Goal: Task Accomplishment & Management: Use online tool/utility

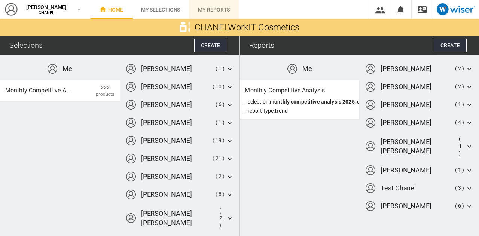
click at [204, 12] on span "My reports" at bounding box center [214, 10] width 32 height 6
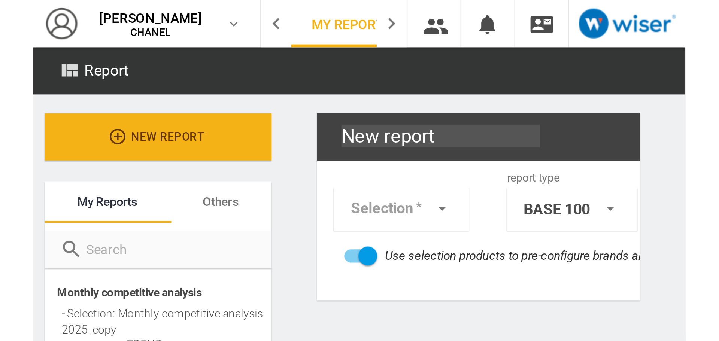
scroll to position [48, 0]
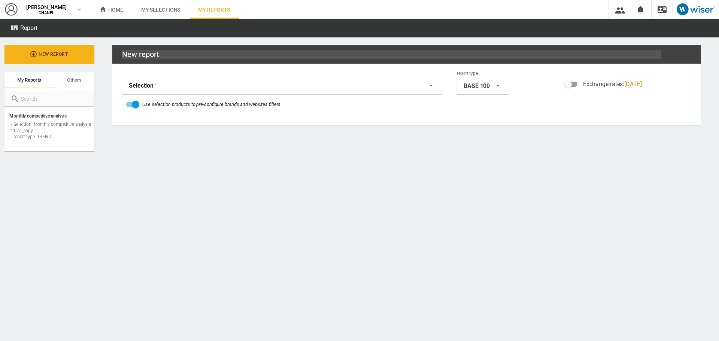
click at [155, 89] on md-select "Selection Me Monthly competitive analysis 2025_copy (222 Products) astrid bours…" at bounding box center [282, 85] width 320 height 17
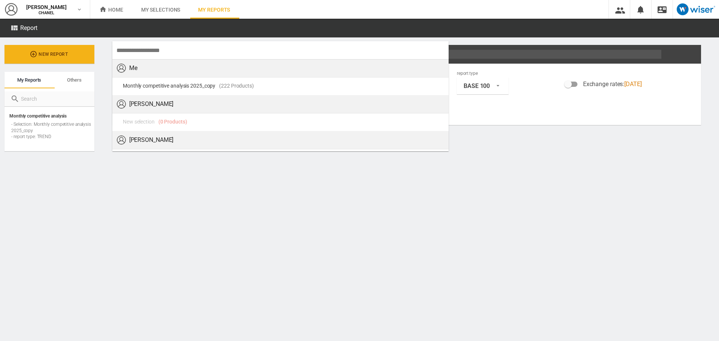
click at [97, 192] on md-backdrop at bounding box center [359, 170] width 719 height 341
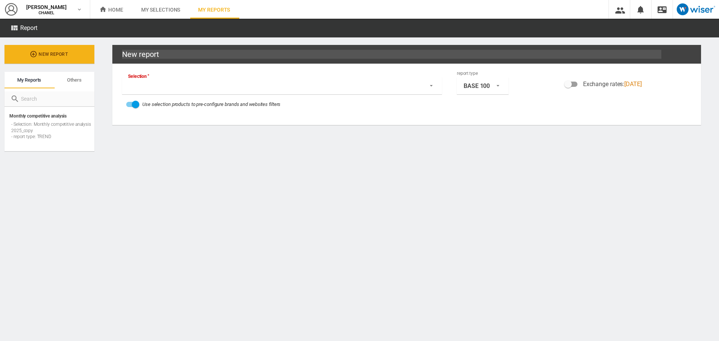
click at [290, 89] on md-select "Selection" at bounding box center [282, 85] width 320 height 17
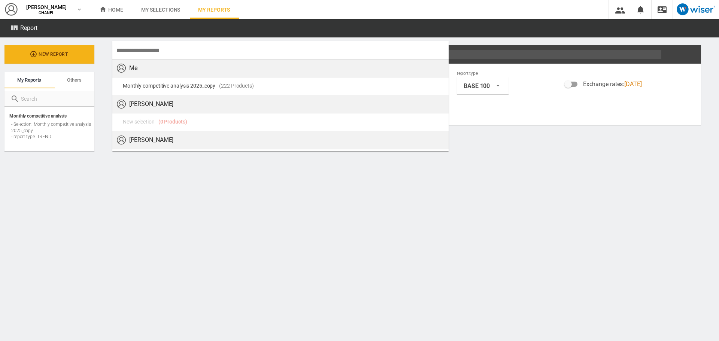
click at [235, 201] on md-backdrop at bounding box center [359, 170] width 719 height 341
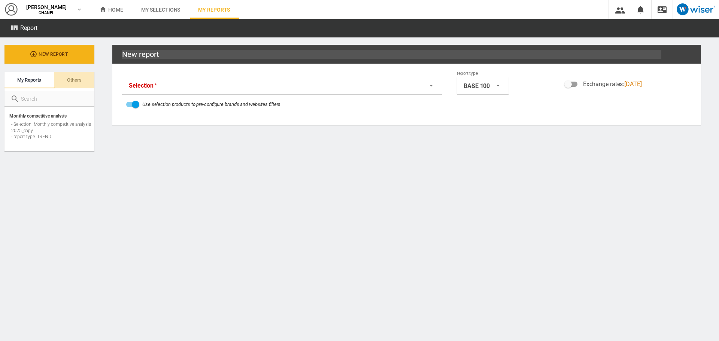
click at [83, 83] on md-tab-item "Others" at bounding box center [74, 80] width 40 height 16
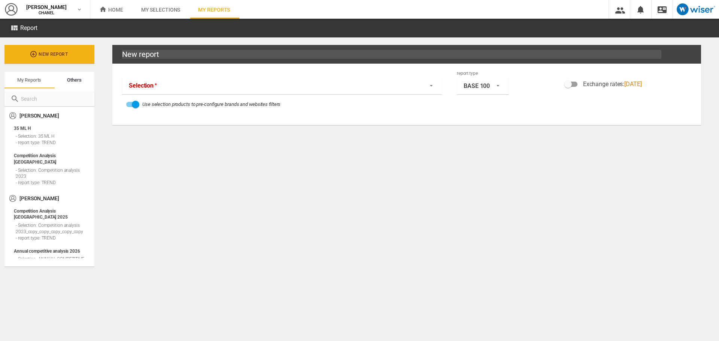
scroll to position [27, 0]
click at [31, 84] on md-tab-item "My reports" at bounding box center [29, 80] width 50 height 16
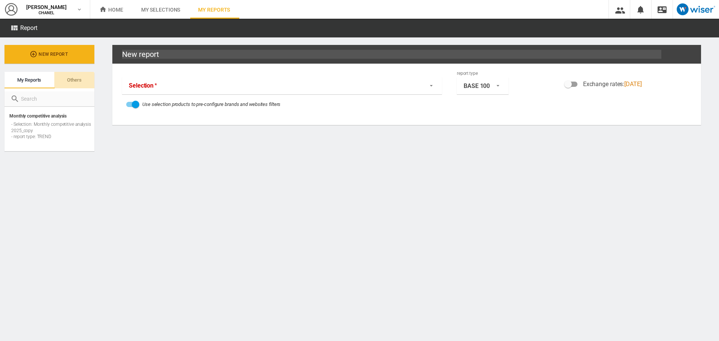
click at [57, 85] on md-tab-item "Others" at bounding box center [74, 80] width 40 height 16
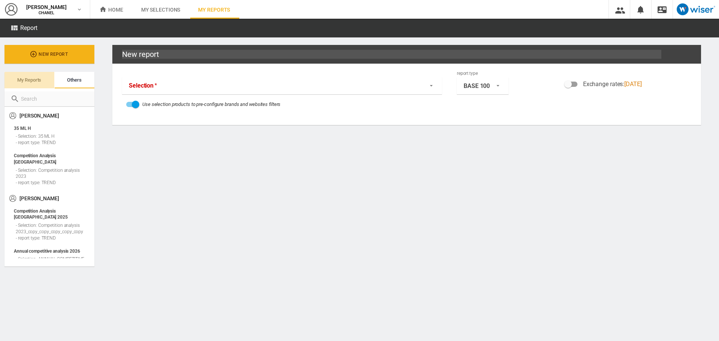
click at [34, 83] on md-tab-item "My reports" at bounding box center [29, 80] width 50 height 16
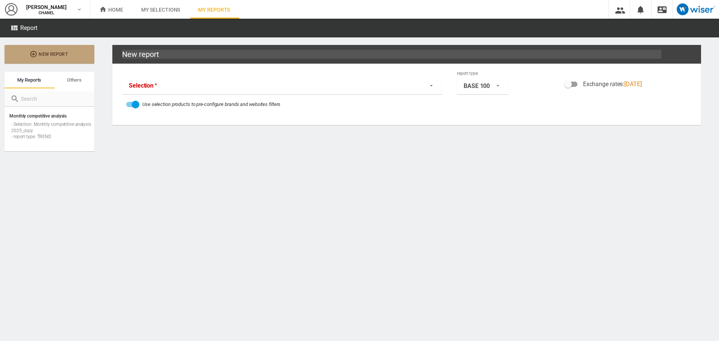
click at [52, 54] on span "New report" at bounding box center [49, 54] width 48 height 5
click at [479, 92] on md-select-value "BASE 100" at bounding box center [483, 85] width 52 height 17
click at [456, 165] on md-backdrop at bounding box center [359, 170] width 719 height 341
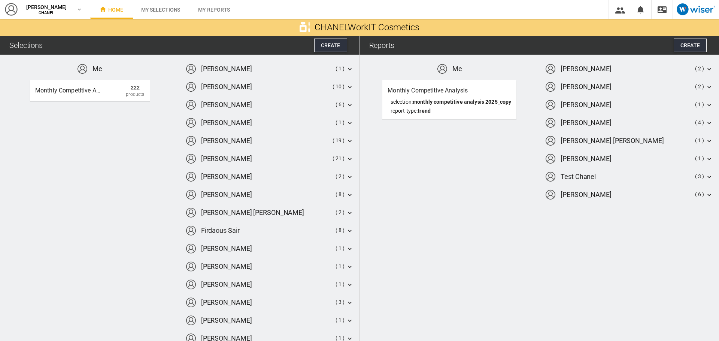
click at [298, 104] on div "charles derue ( 6 )" at bounding box center [270, 105] width 168 height 10
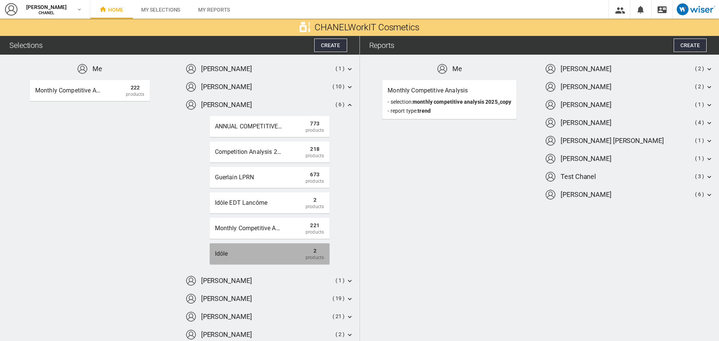
click at [271, 245] on div "idôle 2 Products" at bounding box center [270, 253] width 120 height 21
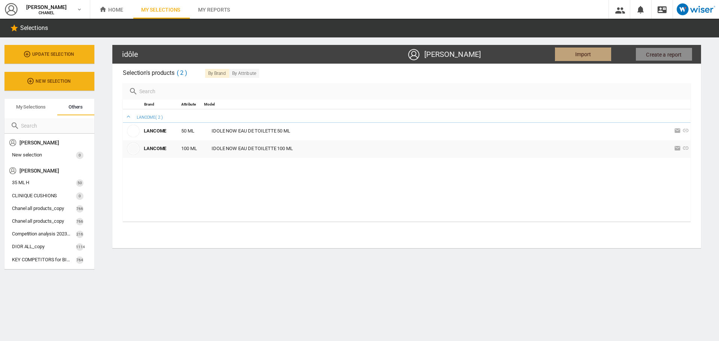
click at [568, 57] on button "Import" at bounding box center [583, 54] width 56 height 13
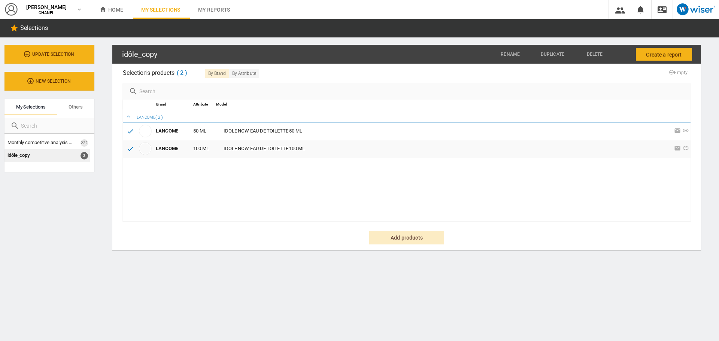
drag, startPoint x: 80, startPoint y: 156, endPoint x: 509, endPoint y: 193, distance: 430.8
click at [509, 193] on div "LANCOME ( 2 ) LANCOME 50 ML IDOLE NOW EAU DE TOILETTE 50 ML 1 variations" at bounding box center [407, 165] width 568 height 112
click at [644, 53] on button "Create a report" at bounding box center [664, 54] width 56 height 13
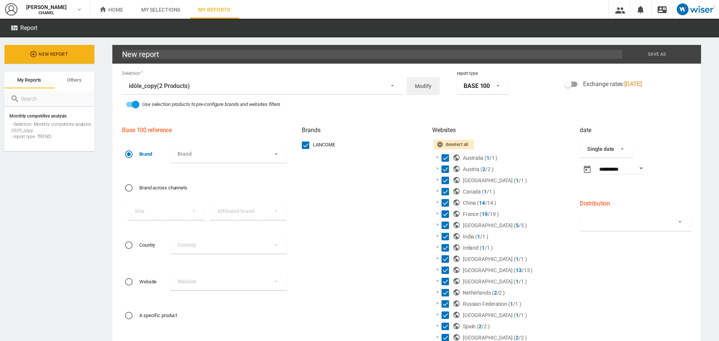
click at [488, 90] on md-select-value "BASE 100" at bounding box center [483, 85] width 52 height 17
click at [474, 115] on md-option "TREND" at bounding box center [481, 118] width 64 height 16
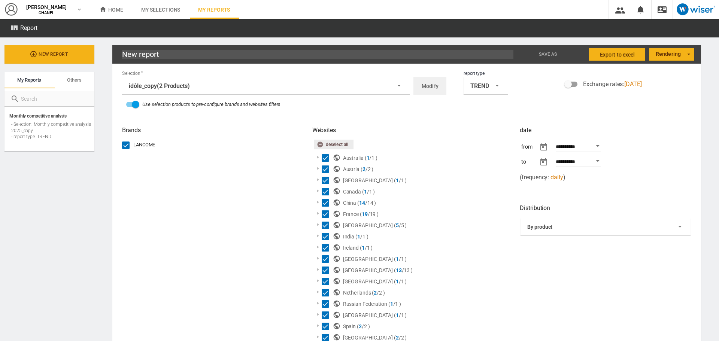
click at [318, 143] on ng-md-icon "button" at bounding box center [321, 145] width 9 height 9
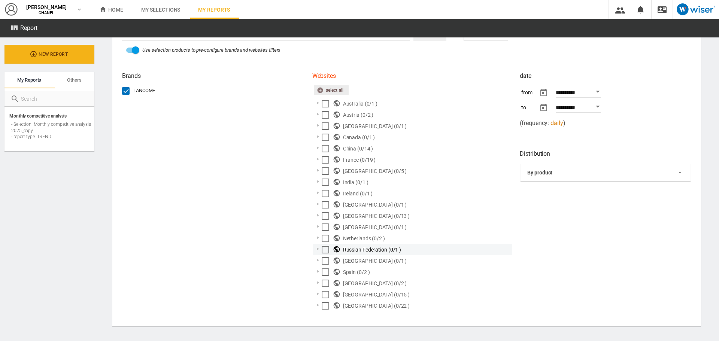
scroll to position [54, 0]
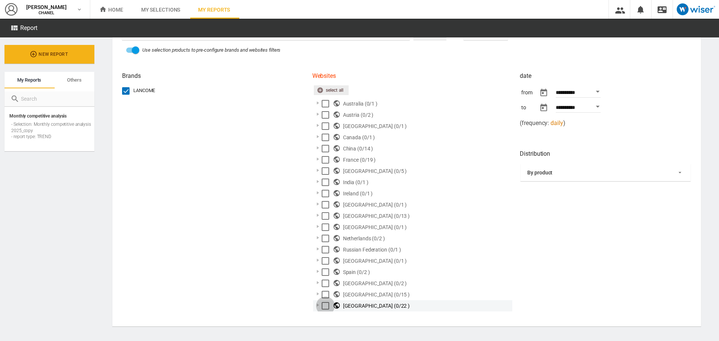
click at [324, 306] on div "Select" at bounding box center [325, 305] width 7 height 7
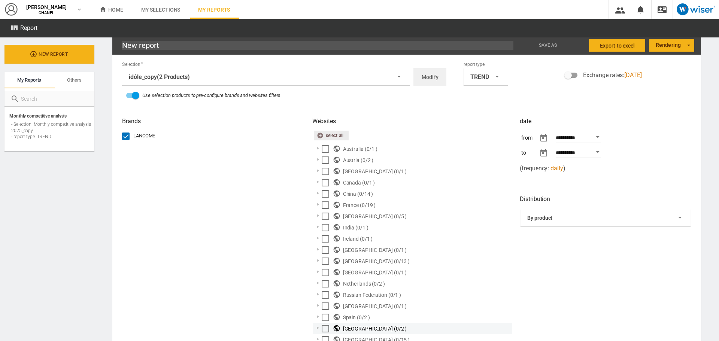
scroll to position [9, 0]
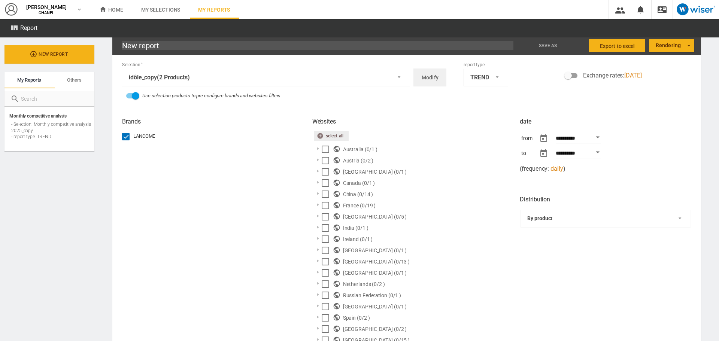
click at [596, 137] on div "Open calendar" at bounding box center [598, 137] width 4 height 2
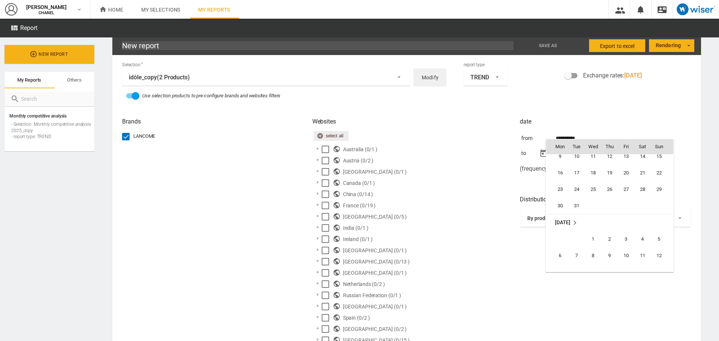
scroll to position [172602, 0]
click at [595, 249] on span "1" at bounding box center [593, 251] width 15 height 15
type input "**********"
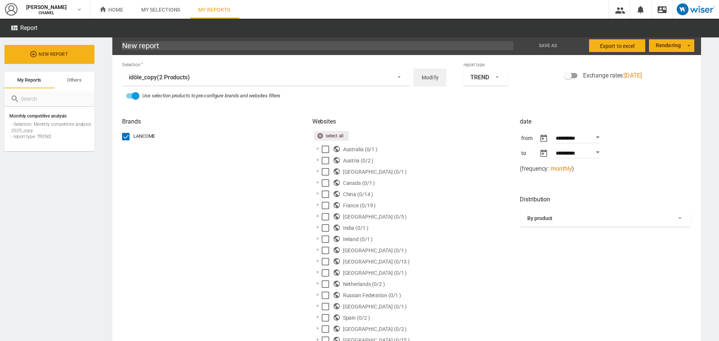
click at [596, 153] on div "Open calendar" at bounding box center [598, 152] width 4 height 2
click at [646, 130] on div at bounding box center [359, 170] width 719 height 341
click at [588, 223] on md-select-value "By product" at bounding box center [606, 218] width 170 height 17
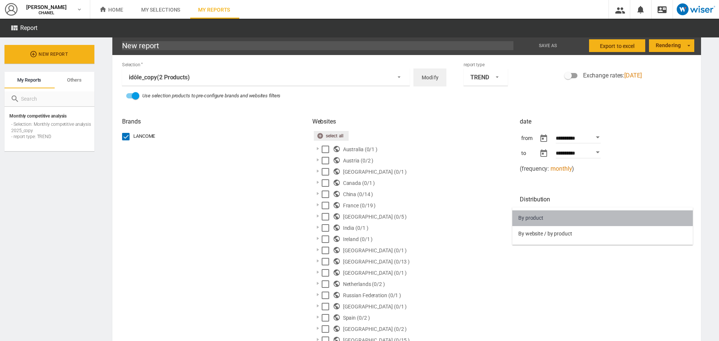
click at [585, 221] on md-option "By product" at bounding box center [602, 218] width 181 height 16
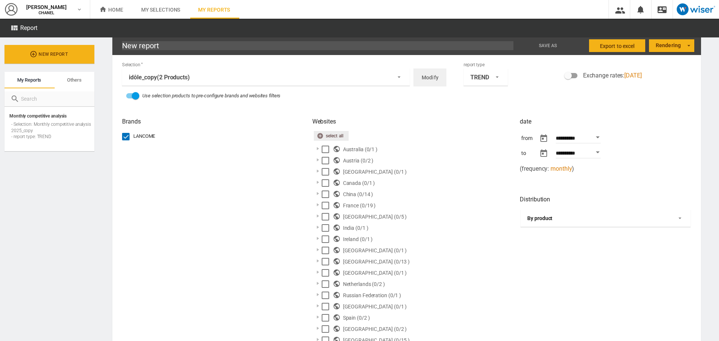
click at [533, 214] on md-select-value "By product" at bounding box center [606, 218] width 170 height 17
click at [541, 236] on div "By website / by product" at bounding box center [545, 233] width 54 height 7
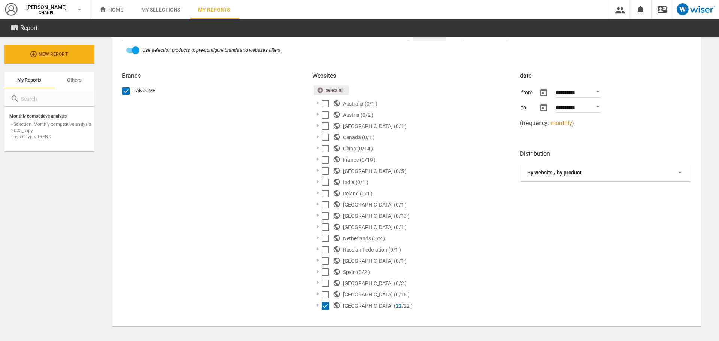
scroll to position [0, 0]
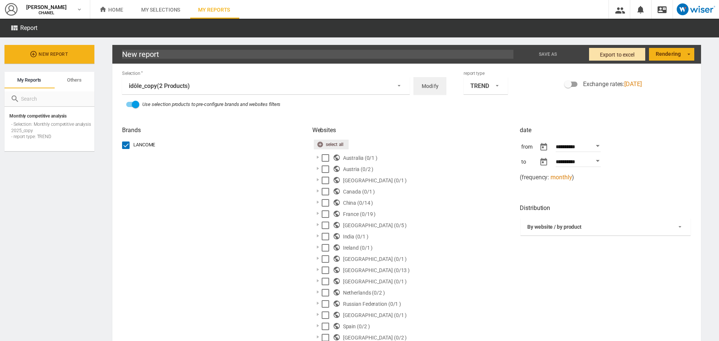
click at [605, 57] on span "Export to Excel" at bounding box center [617, 54] width 35 height 13
click at [528, 176] on span "frequency:" at bounding box center [535, 177] width 27 height 7
click at [425, 77] on div "Selection idôle_copy (2 Products) Me Monthly competitive analysis 2025_copy (22…" at bounding box center [285, 84] width 328 height 29
click at [400, 84] on md-select-value "idôle_copy (2 Products)" at bounding box center [266, 85] width 288 height 17
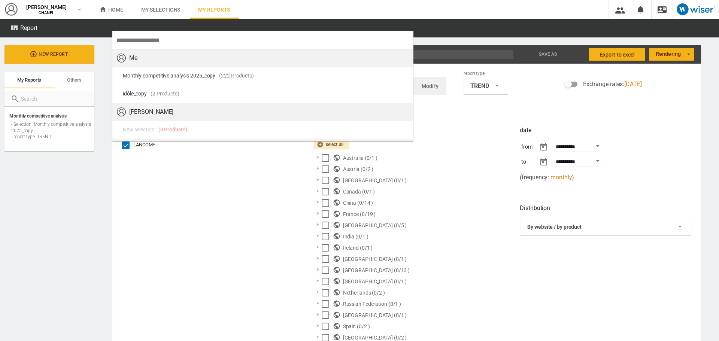
scroll to position [7, 0]
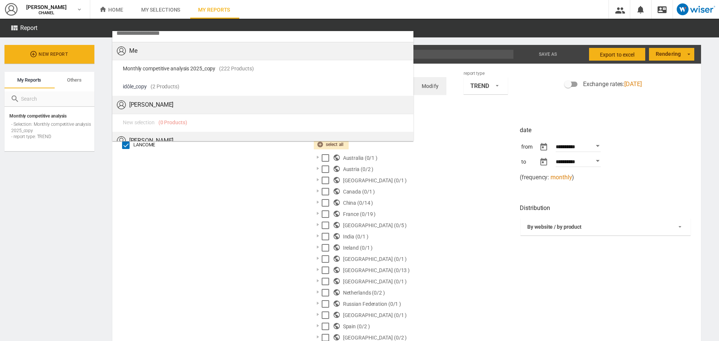
click at [444, 90] on md-backdrop at bounding box center [359, 170] width 719 height 341
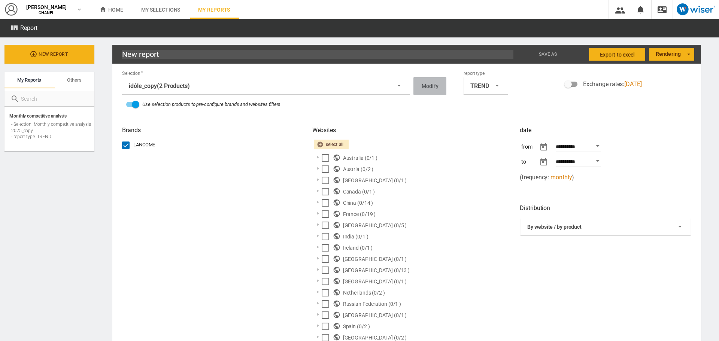
click at [436, 88] on button "Modify" at bounding box center [429, 86] width 33 height 18
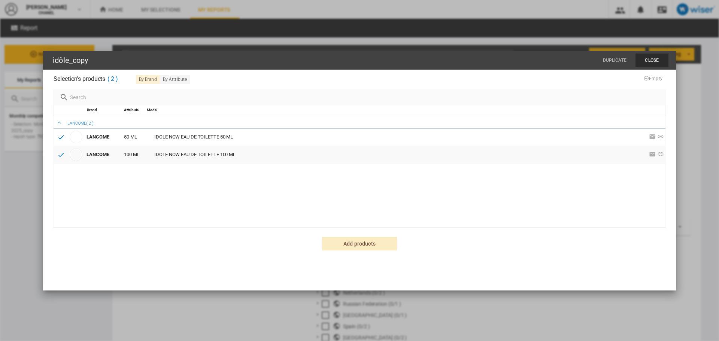
click at [382, 96] on input "text" at bounding box center [364, 97] width 591 height 10
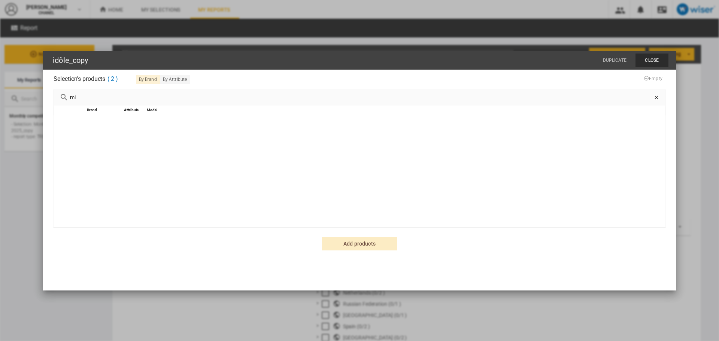
type input "m"
type input "DIOR"
click at [649, 61] on button "Close" at bounding box center [651, 60] width 33 height 13
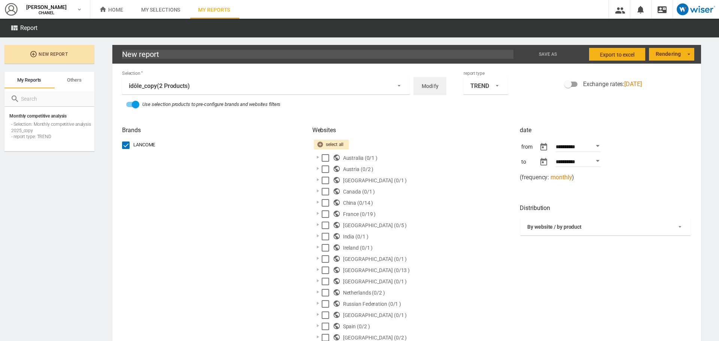
click at [48, 58] on button "New report" at bounding box center [49, 54] width 90 height 19
click at [156, 159] on div "LANCOME" at bounding box center [208, 232] width 172 height 180
click at [161, 7] on span "My selections" at bounding box center [160, 10] width 39 height 6
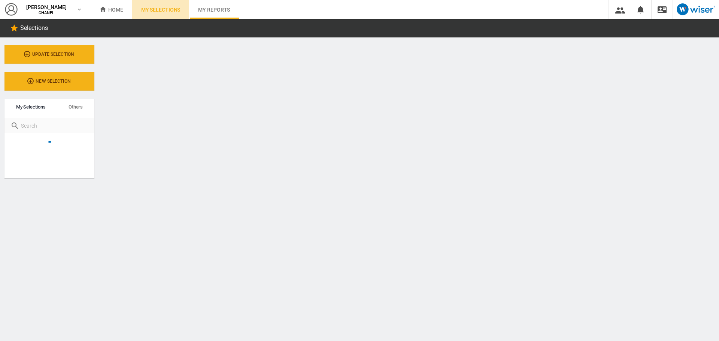
scroll to position [29, 0]
click at [115, 9] on span "Home" at bounding box center [111, 10] width 24 height 6
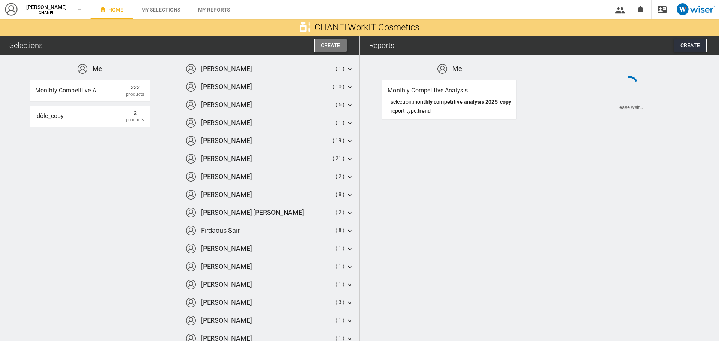
drag, startPoint x: 115, startPoint y: 116, endPoint x: 334, endPoint y: 45, distance: 229.7
click at [334, 45] on span "Create" at bounding box center [330, 45] width 19 height 6
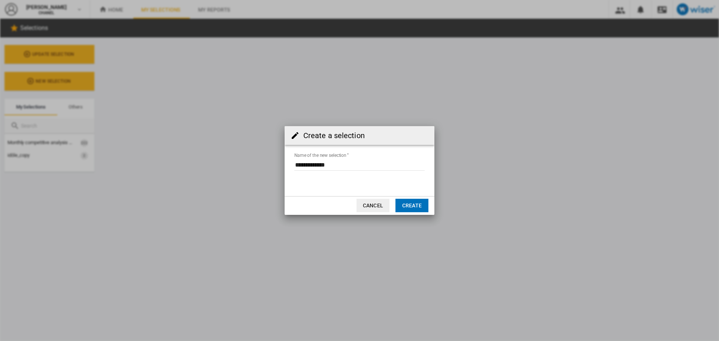
click at [330, 164] on input "Name of the new selection" at bounding box center [359, 165] width 130 height 11
drag, startPoint x: 336, startPoint y: 166, endPoint x: 276, endPoint y: 179, distance: 60.8
click at [276, 179] on div "Create a selection Name of the new selection Cancel Create" at bounding box center [359, 170] width 719 height 341
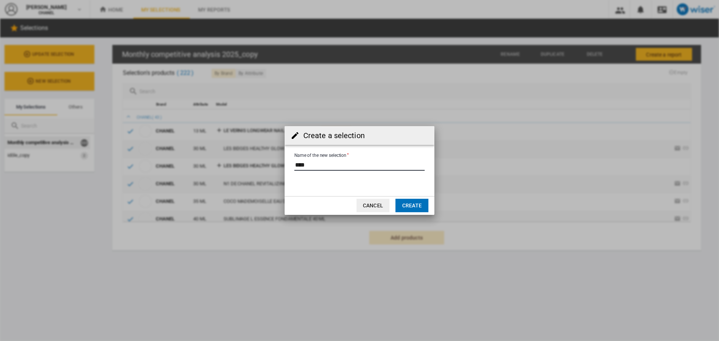
type input "****"
click at [413, 210] on button "Create" at bounding box center [411, 205] width 33 height 13
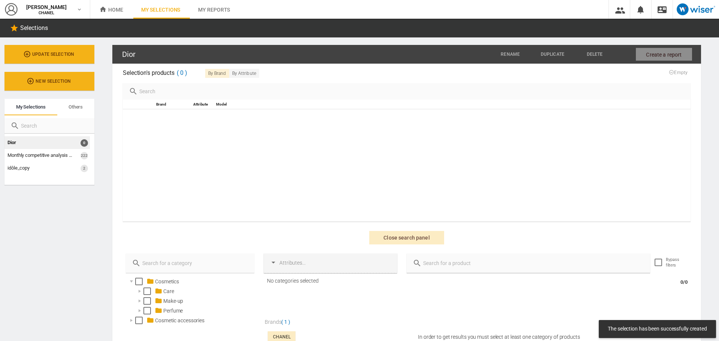
click at [277, 92] on input "text" at bounding box center [411, 91] width 547 height 10
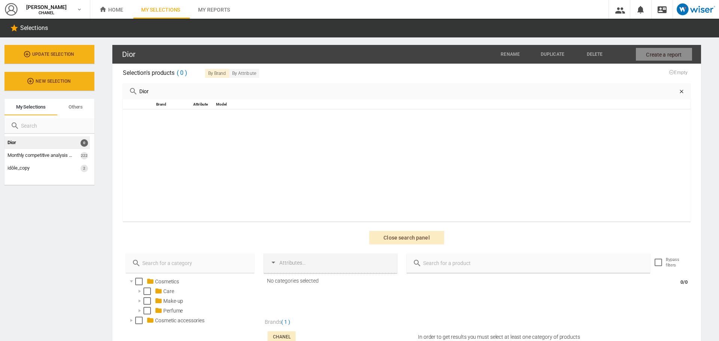
type input "Dior"
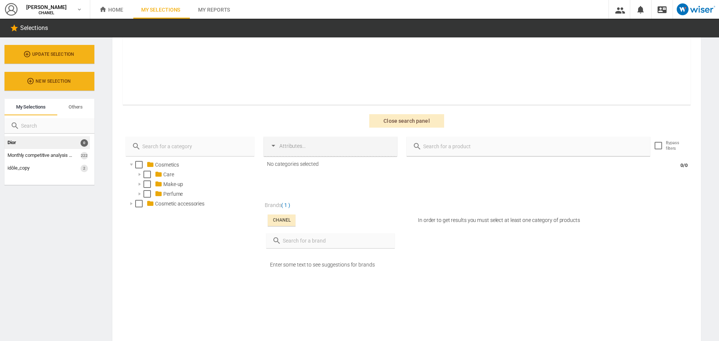
scroll to position [117, 0]
click at [294, 237] on input "text" at bounding box center [334, 240] width 107 height 10
type input "dior"
click at [267, 262] on div at bounding box center [269, 264] width 7 height 7
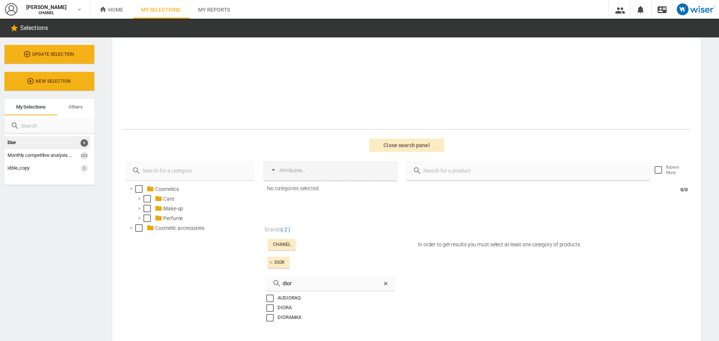
scroll to position [91, 0]
click at [273, 245] on div "CHANEL" at bounding box center [281, 246] width 17 height 6
drag, startPoint x: 272, startPoint y: 245, endPoint x: 316, endPoint y: 245, distance: 44.2
click at [316, 245] on span "CHANEL" at bounding box center [330, 246] width 128 height 15
click at [297, 249] on span "CHANEL" at bounding box center [330, 246] width 128 height 15
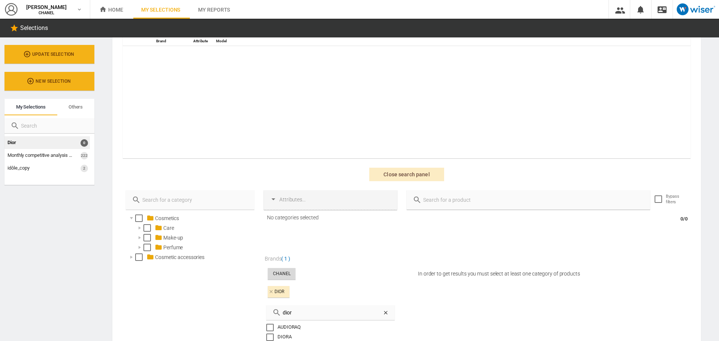
scroll to position [64, 0]
click at [179, 246] on div "Perfume" at bounding box center [207, 246] width 91 height 7
click at [183, 266] on div "Women's" at bounding box center [211, 266] width 83 height 7
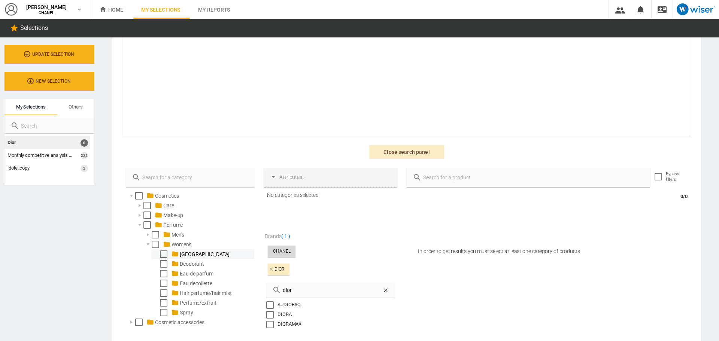
scroll to position [89, 0]
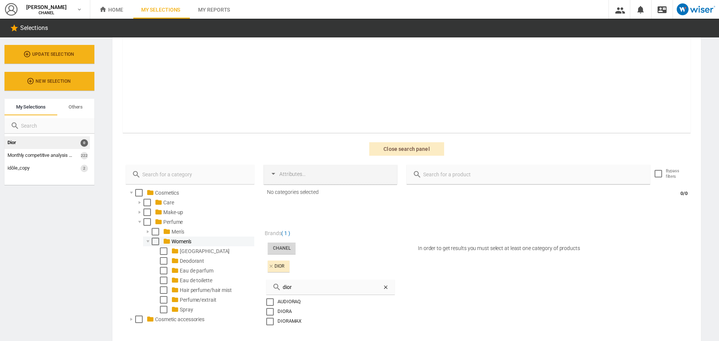
click at [154, 243] on div "Select" at bounding box center [155, 241] width 7 height 7
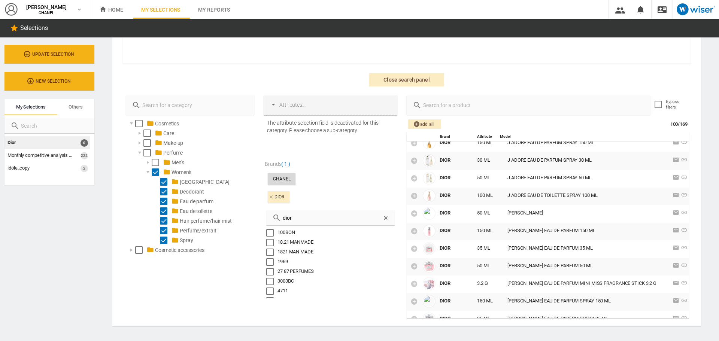
scroll to position [828, 0]
click at [415, 268] on icon at bounding box center [413, 265] width 7 height 7
click at [411, 249] on icon at bounding box center [413, 248] width 7 height 7
click at [411, 232] on icon at bounding box center [413, 230] width 7 height 7
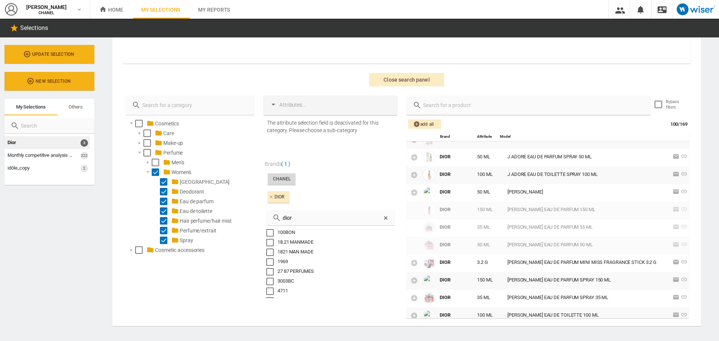
scroll to position [849, 0]
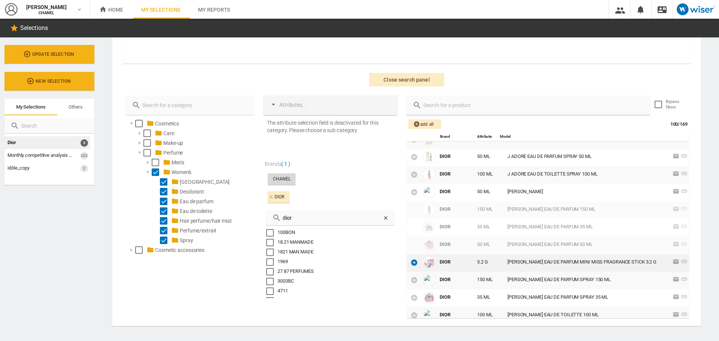
click at [412, 263] on icon at bounding box center [413, 262] width 7 height 7
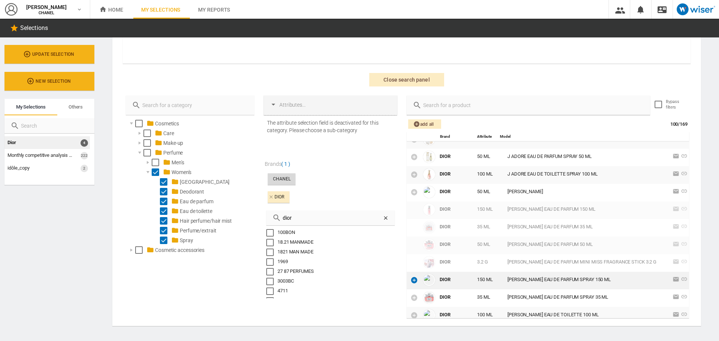
click at [411, 278] on icon at bounding box center [413, 279] width 7 height 7
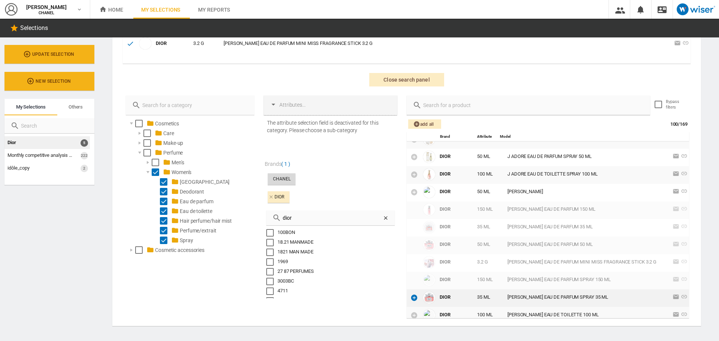
click at [412, 296] on icon at bounding box center [413, 297] width 7 height 7
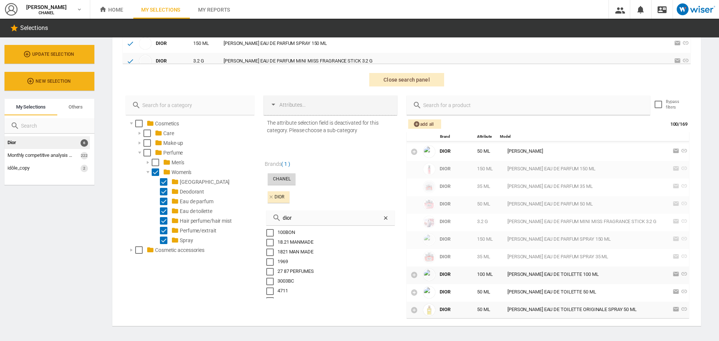
scroll to position [891, 0]
click at [413, 275] on icon at bounding box center [413, 273] width 7 height 7
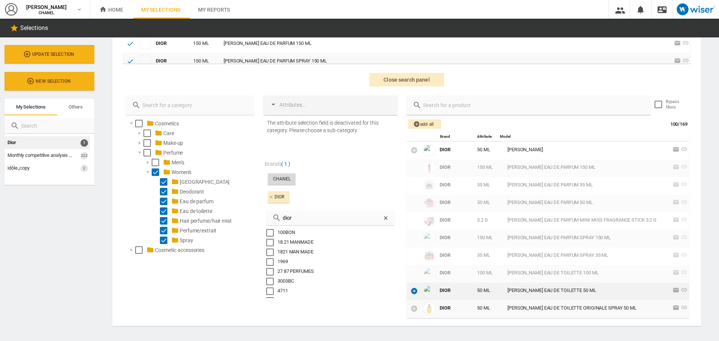
click at [415, 290] on icon at bounding box center [413, 290] width 7 height 7
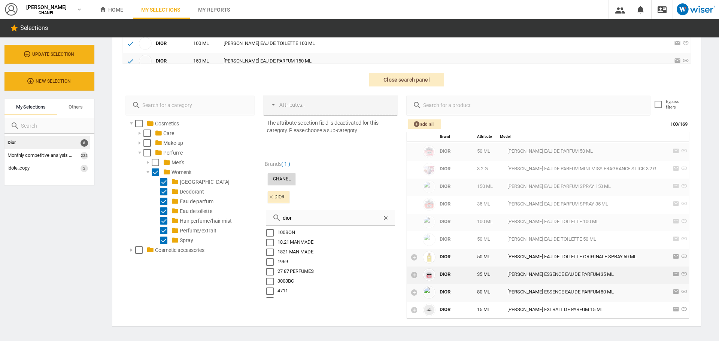
scroll to position [943, 0]
click at [414, 275] on icon at bounding box center [413, 274] width 7 height 7
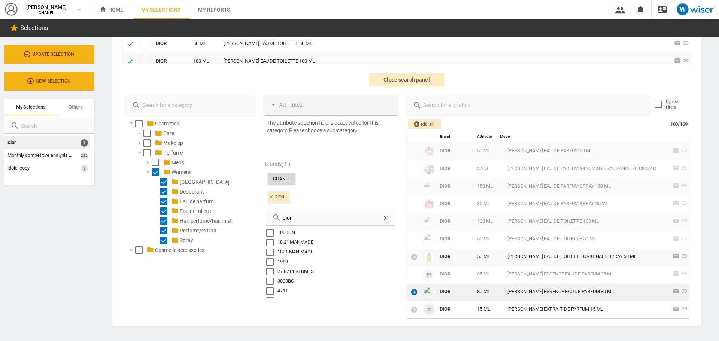
click at [413, 295] on icon at bounding box center [413, 291] width 7 height 7
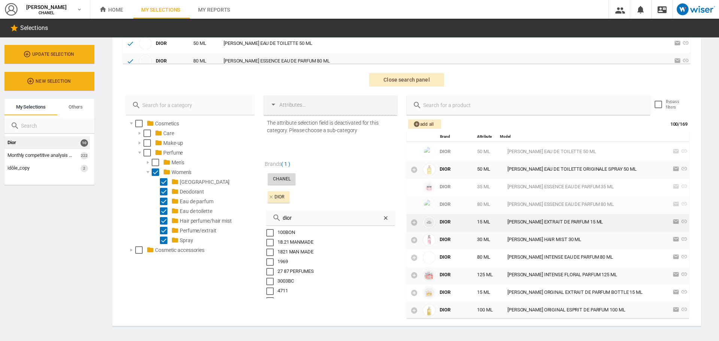
scroll to position [1026, 0]
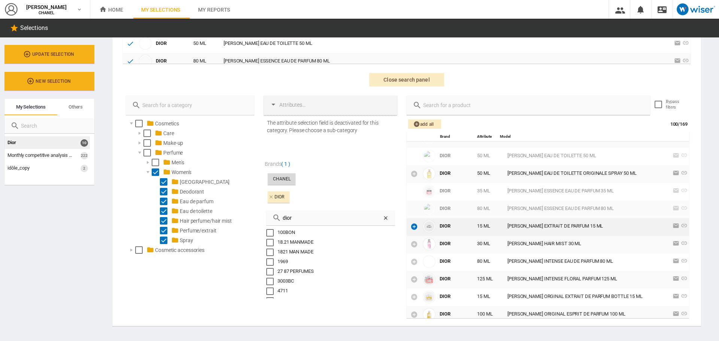
click at [413, 227] on icon at bounding box center [413, 226] width 7 height 7
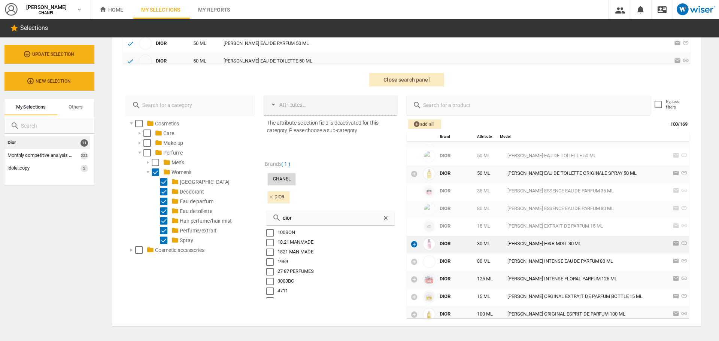
click at [412, 247] on icon at bounding box center [413, 243] width 7 height 7
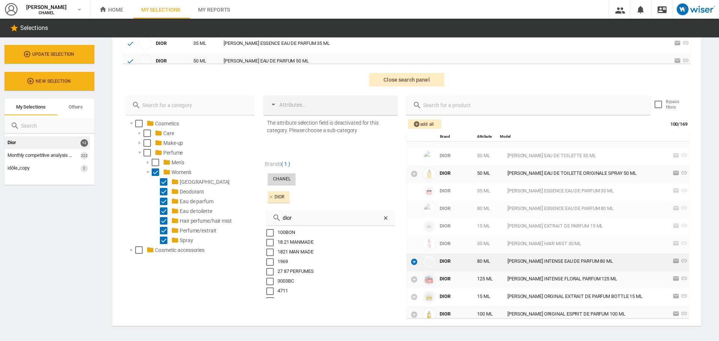
click at [412, 260] on icon at bounding box center [413, 261] width 7 height 7
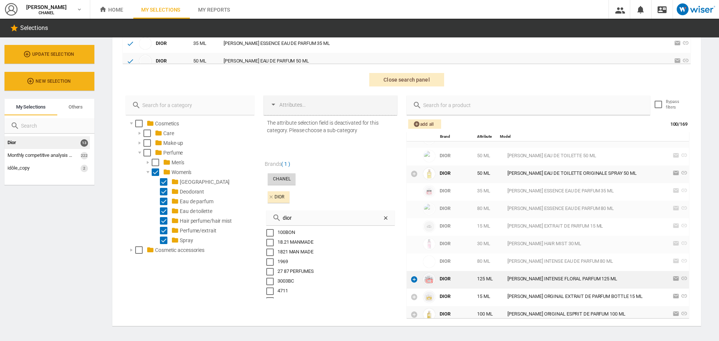
click at [411, 279] on icon at bounding box center [413, 279] width 7 height 7
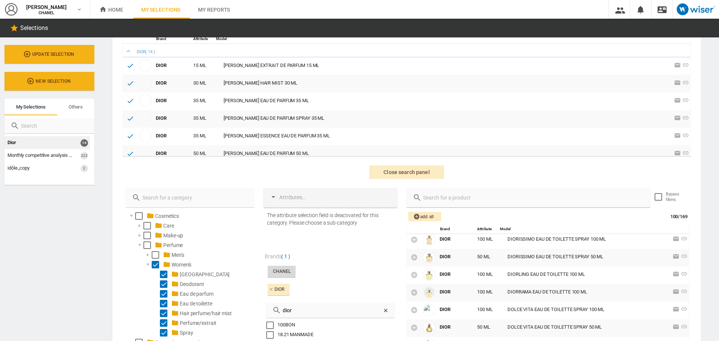
scroll to position [295, 0]
click at [444, 203] on input "text" at bounding box center [533, 197] width 222 height 10
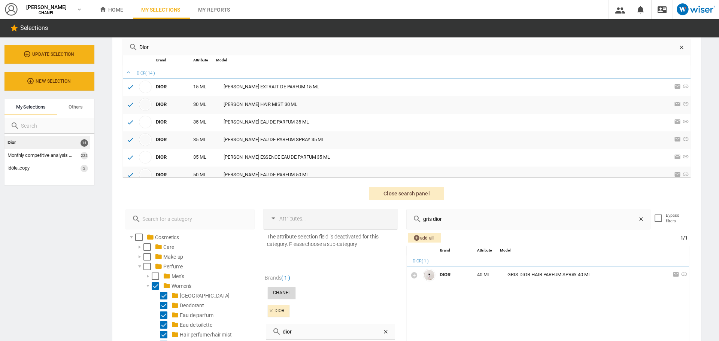
scroll to position [44, 0]
type input "g"
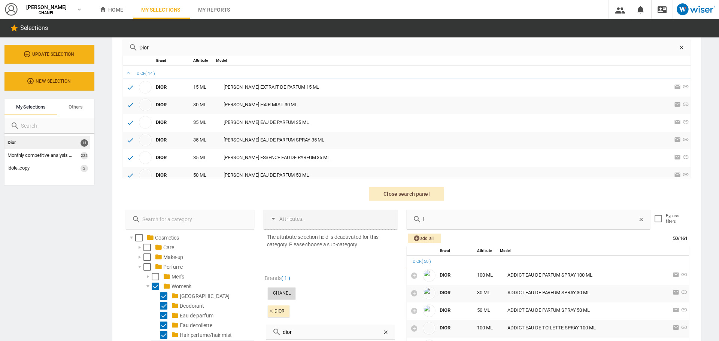
type input "l"
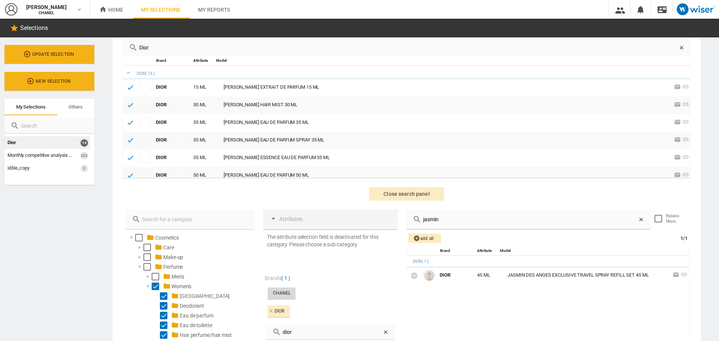
drag, startPoint x: 444, startPoint y: 220, endPoint x: 399, endPoint y: 224, distance: 45.5
click at [399, 224] on div "Cosmetics Care Make-up Perfume" at bounding box center [406, 322] width 577 height 225
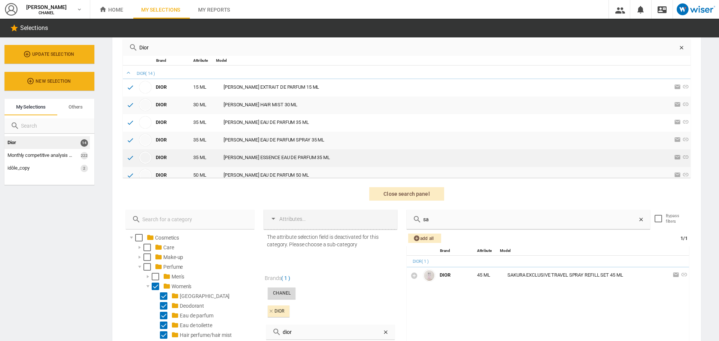
type input "s"
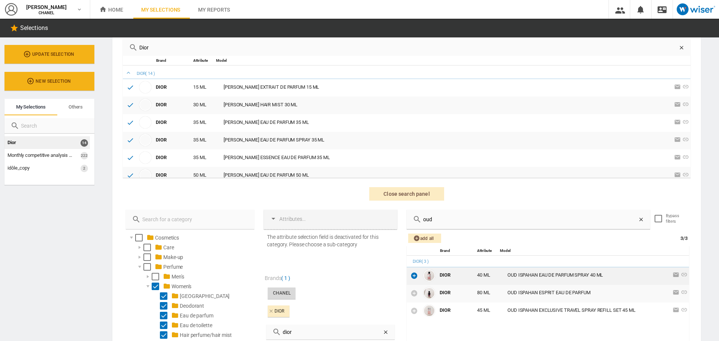
click at [416, 274] on icon at bounding box center [413, 275] width 7 height 7
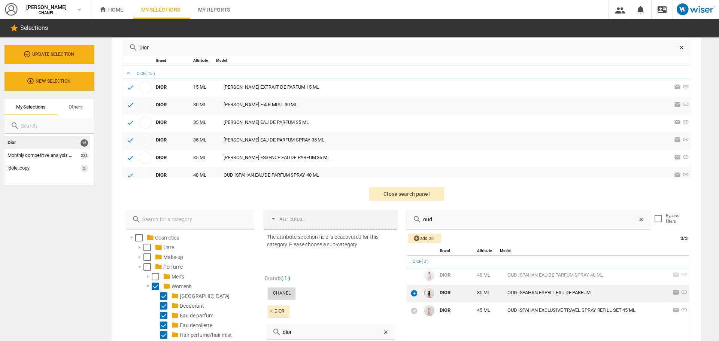
click at [413, 294] on icon at bounding box center [413, 292] width 7 height 7
click at [434, 224] on input "oud" at bounding box center [530, 219] width 216 height 10
drag, startPoint x: 446, startPoint y: 224, endPoint x: 410, endPoint y: 228, distance: 36.6
click at [410, 228] on div "oud" at bounding box center [528, 219] width 243 height 19
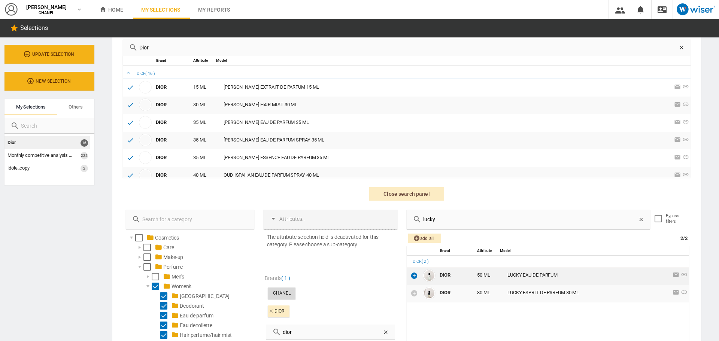
type input "lucky"
click at [413, 276] on icon at bounding box center [413, 275] width 7 height 7
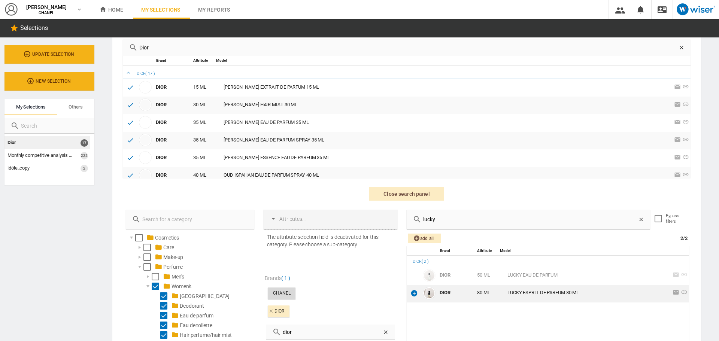
click at [413, 294] on icon at bounding box center [413, 292] width 7 height 7
drag, startPoint x: 435, startPoint y: 224, endPoint x: 413, endPoint y: 227, distance: 21.9
click at [413, 227] on div "lucky" at bounding box center [528, 219] width 243 height 19
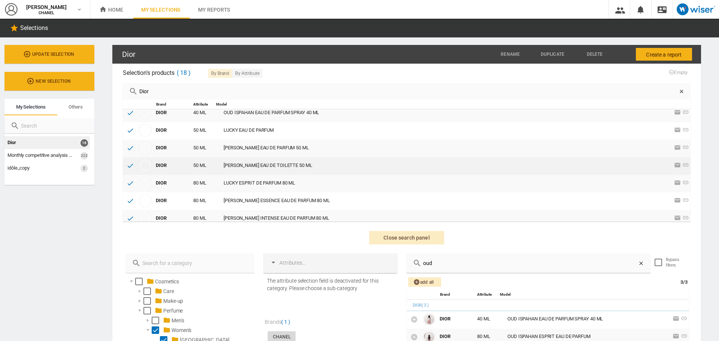
scroll to position [107, 0]
type input "oud"
click at [304, 162] on div "MISS DIOR EAU DE TOILETTE 50 ML 1 variations" at bounding box center [443, 165] width 455 height 7
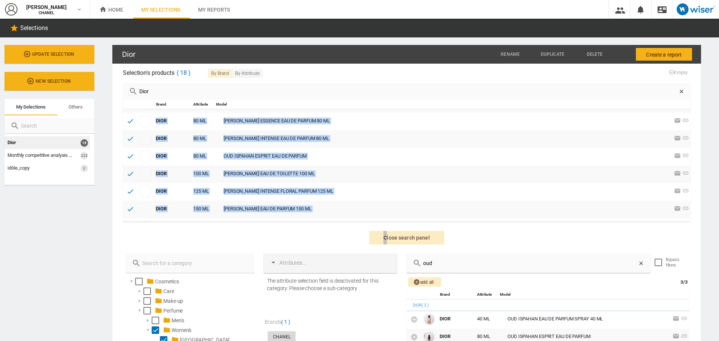
scroll to position [218, 0]
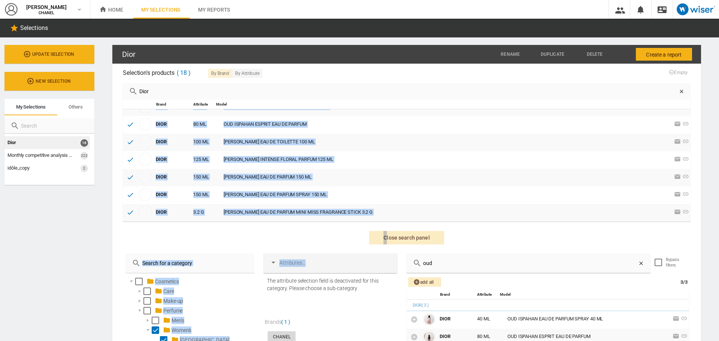
drag, startPoint x: 304, startPoint y: 163, endPoint x: 329, endPoint y: 255, distance: 95.3
click at [329, 255] on div "Selection's products 18 By brand By Attribute Empty Dior adding products... Bra…" at bounding box center [406, 272] width 577 height 412
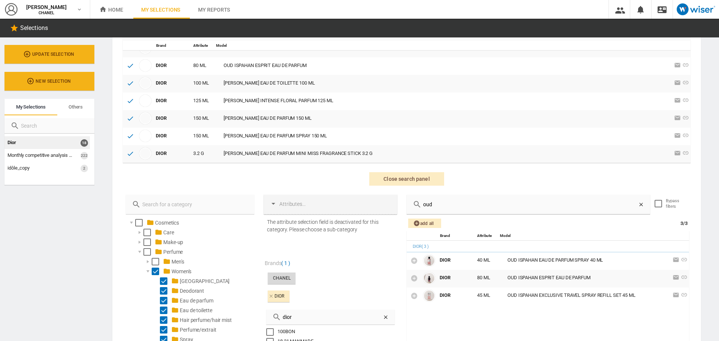
scroll to position [59, 0]
click at [639, 209] on div "oud" at bounding box center [528, 203] width 243 height 19
click at [638, 203] on icon at bounding box center [641, 204] width 6 height 6
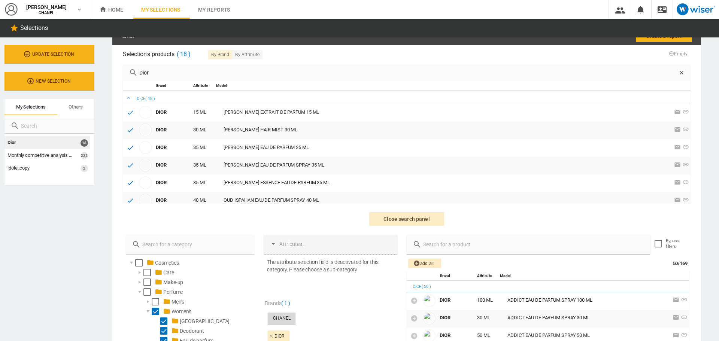
scroll to position [0, 0]
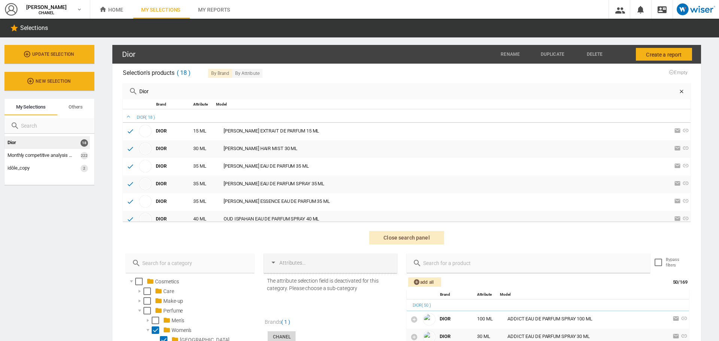
click at [679, 92] on icon at bounding box center [682, 91] width 6 height 6
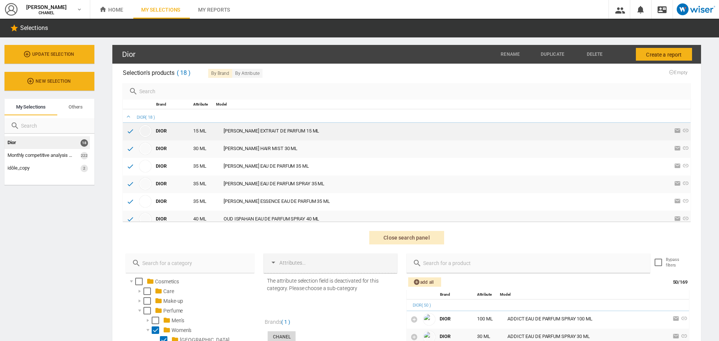
drag, startPoint x: 523, startPoint y: 134, endPoint x: 144, endPoint y: 130, distance: 378.6
click at [144, 130] on div at bounding box center [145, 131] width 12 height 12
click at [166, 135] on div "DIOR" at bounding box center [172, 131] width 37 height 10
click at [163, 132] on div "DIOR" at bounding box center [172, 131] width 37 height 10
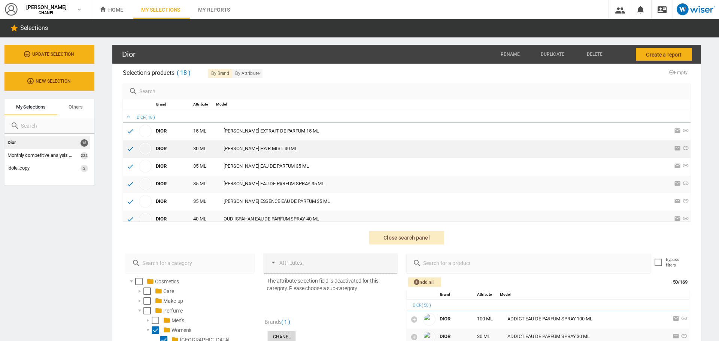
click at [143, 148] on div at bounding box center [145, 149] width 12 height 12
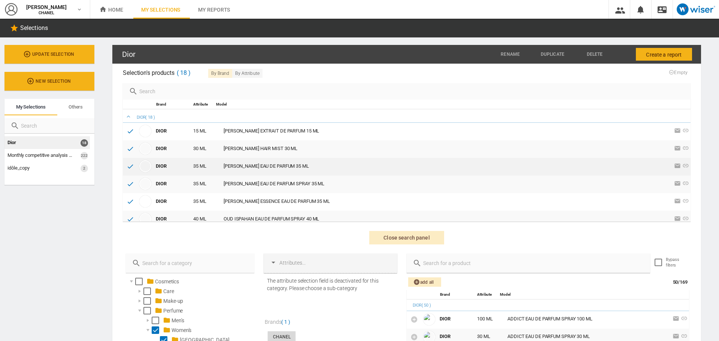
click at [157, 173] on div "DIOR 35 ML MISS DIOR EAU DE PARFUM 35 ML 1 variations" at bounding box center [412, 166] width 553 height 15
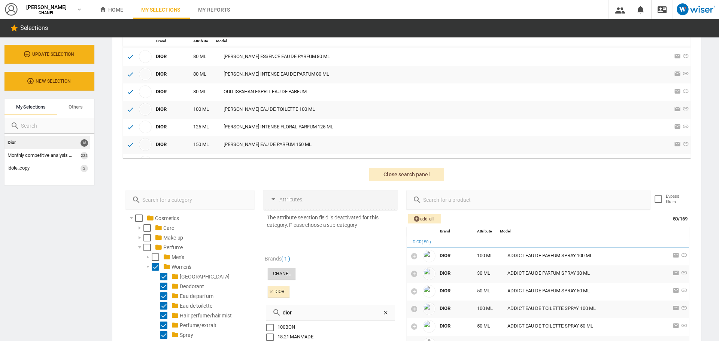
scroll to position [187, 0]
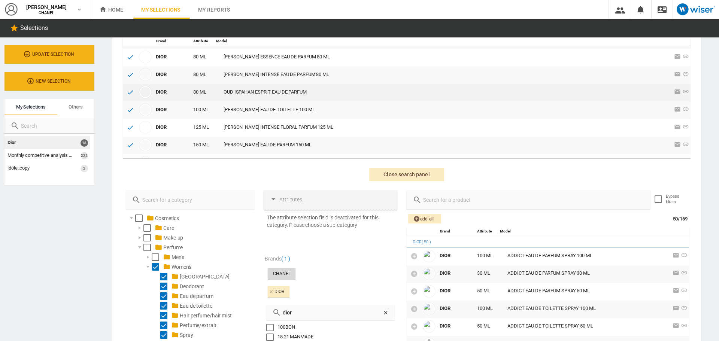
drag, startPoint x: 264, startPoint y: 95, endPoint x: 246, endPoint y: 89, distance: 19.2
click at [246, 89] on div "OUD ISPAHAN ESPRIT EAU DE PARFUM" at bounding box center [265, 92] width 83 height 7
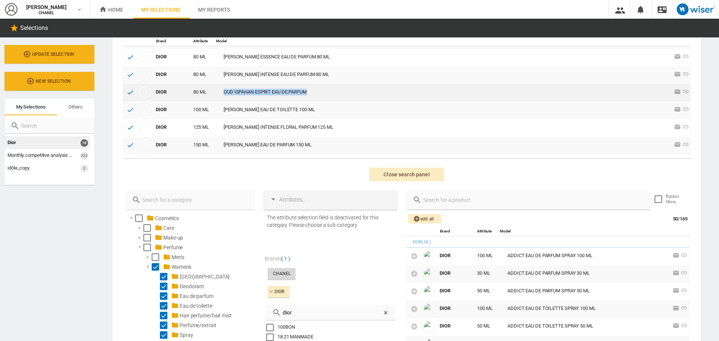
click at [246, 89] on div "OUD ISPAHAN ESPRIT EAU DE PARFUM" at bounding box center [265, 92] width 83 height 7
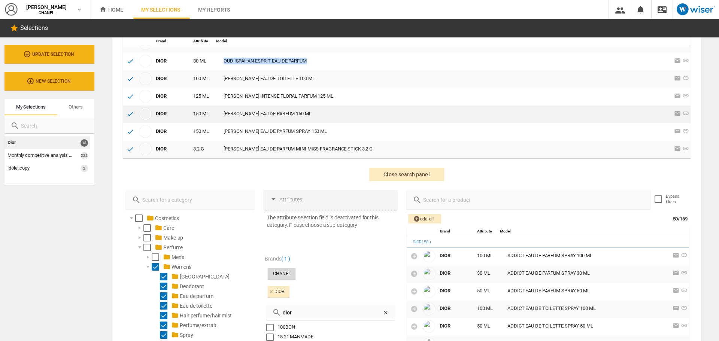
scroll to position [158, 0]
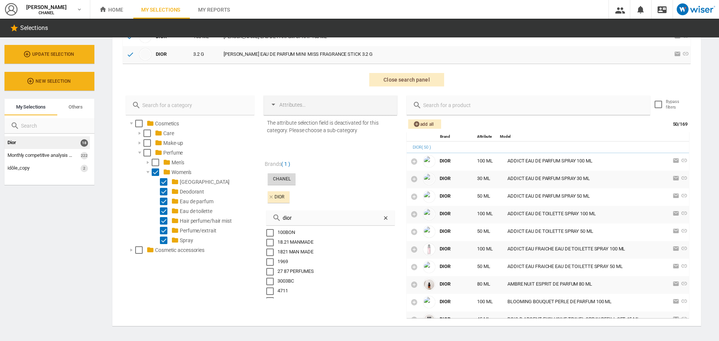
drag, startPoint x: 414, startPoint y: 179, endPoint x: 394, endPoint y: 177, distance: 19.9
click at [394, 177] on div "CHANEL DIOR dior 100BON 18.21 MANMADE 1821 MAN MADE 1969 27 87 PERFUMES 3003BC …" at bounding box center [330, 234] width 134 height 127
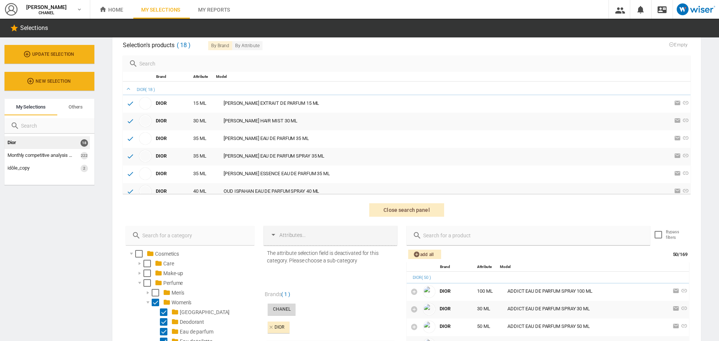
scroll to position [0, 0]
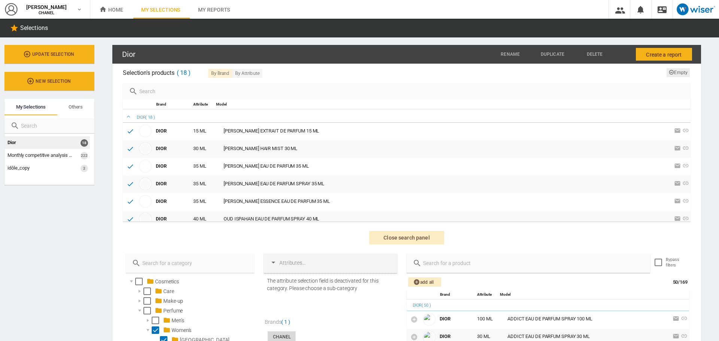
click at [669, 73] on icon "button" at bounding box center [671, 72] width 5 height 5
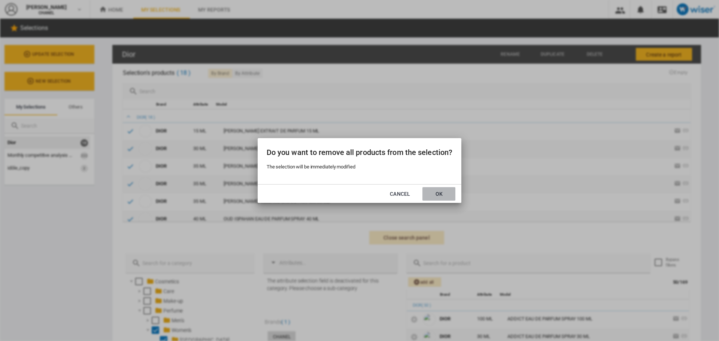
click at [441, 197] on button "OK" at bounding box center [438, 193] width 33 height 13
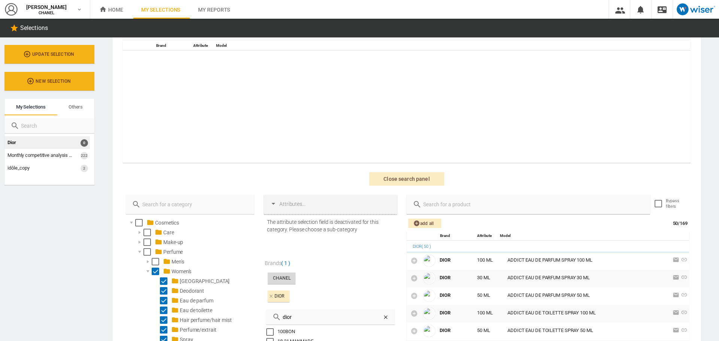
scroll to position [59, 0]
click at [461, 195] on div at bounding box center [528, 203] width 243 height 19
click at [461, 201] on input "text" at bounding box center [533, 204] width 222 height 10
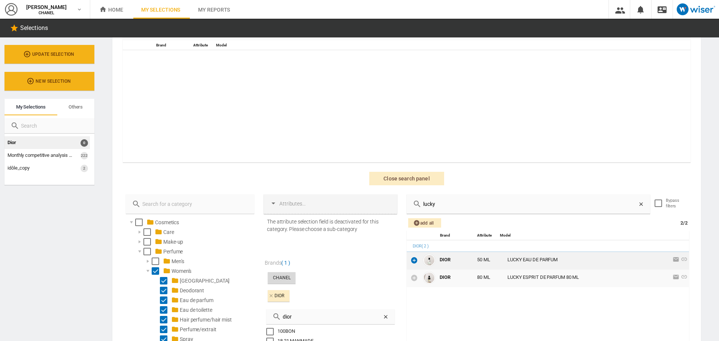
click at [414, 260] on icon at bounding box center [413, 260] width 7 height 7
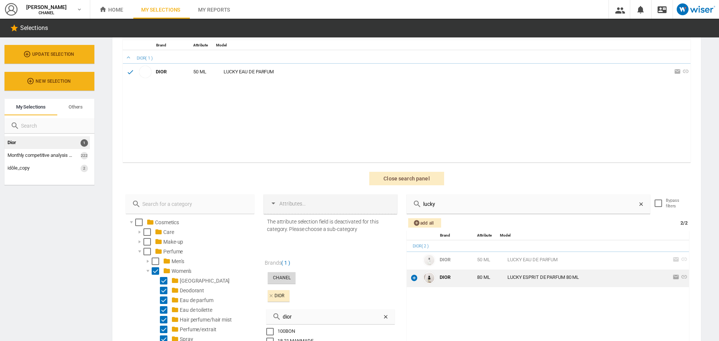
click at [414, 276] on icon at bounding box center [413, 277] width 7 height 7
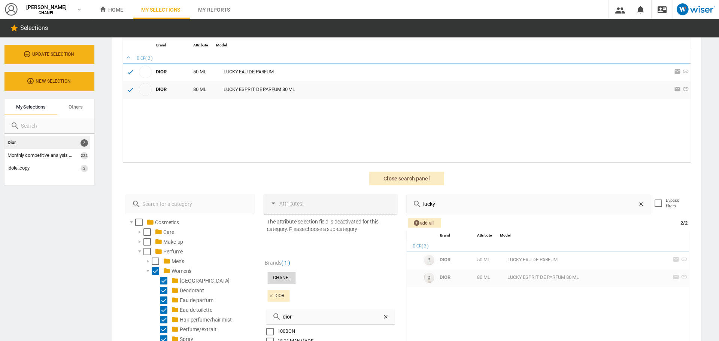
drag, startPoint x: 436, startPoint y: 209, endPoint x: 410, endPoint y: 208, distance: 25.8
click at [410, 208] on div "lucky" at bounding box center [528, 203] width 243 height 19
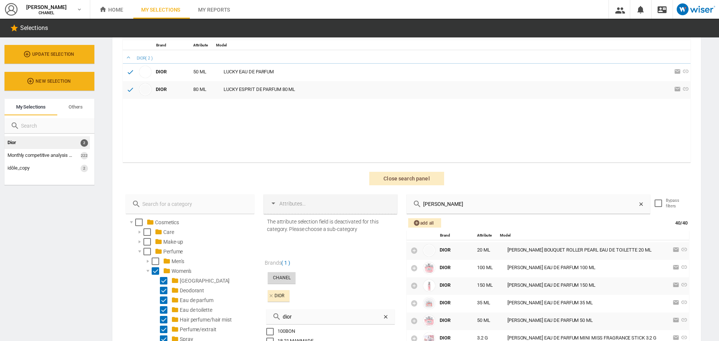
scroll to position [169, 0]
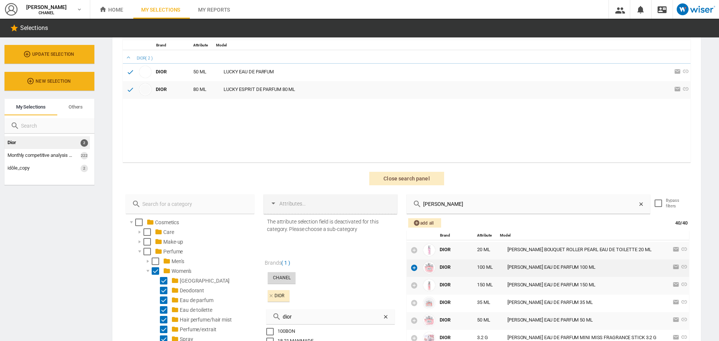
type input "miss dior"
click at [412, 270] on icon at bounding box center [413, 267] width 7 height 7
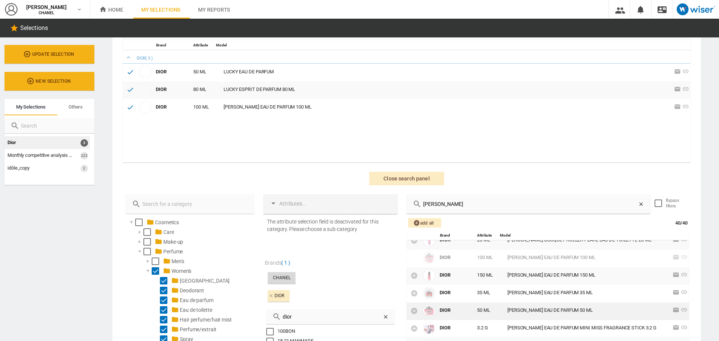
scroll to position [179, 0]
click at [410, 313] on icon at bounding box center [413, 309] width 7 height 7
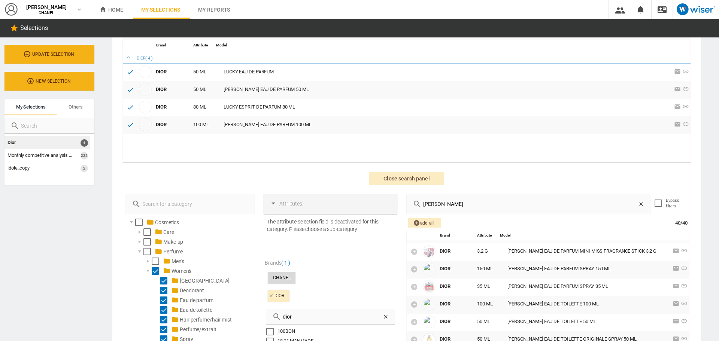
scroll to position [256, 0]
click at [410, 305] on icon at bounding box center [413, 303] width 7 height 7
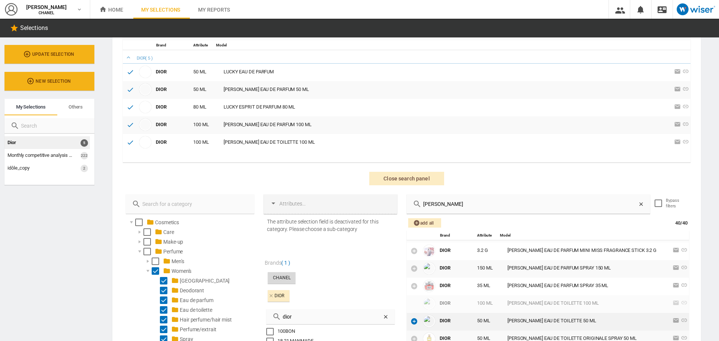
click at [413, 324] on icon at bounding box center [413, 321] width 7 height 7
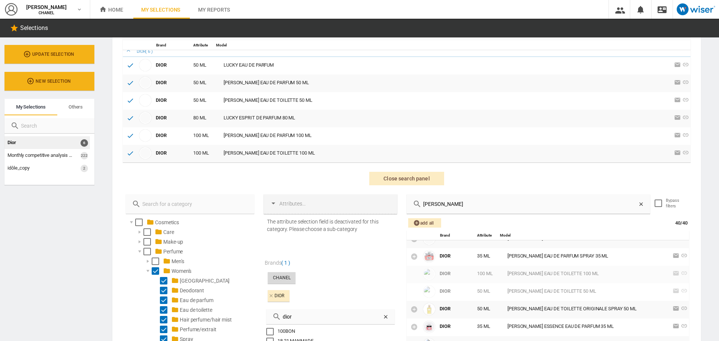
scroll to position [0, 0]
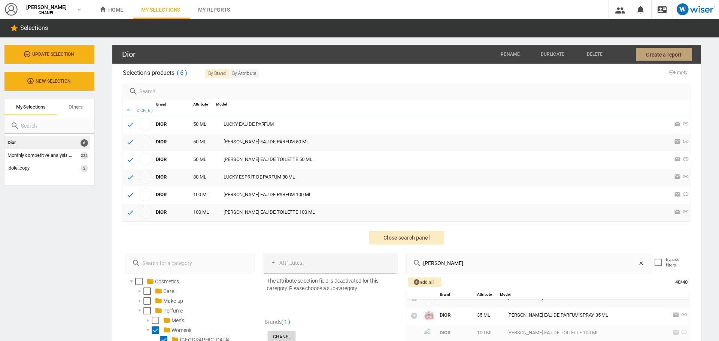
click at [664, 52] on span "Create a report" at bounding box center [664, 54] width 36 height 13
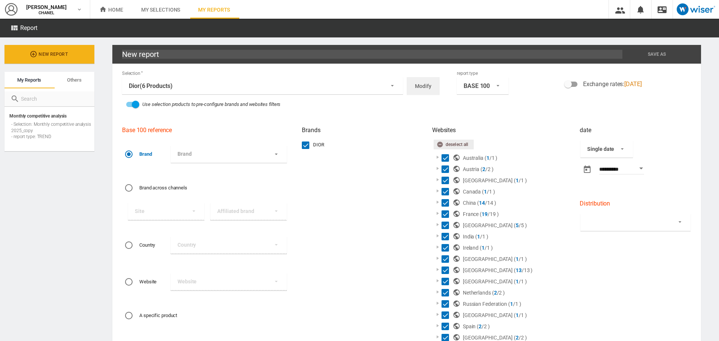
click at [442, 145] on ng-md-icon "button" at bounding box center [441, 145] width 9 height 9
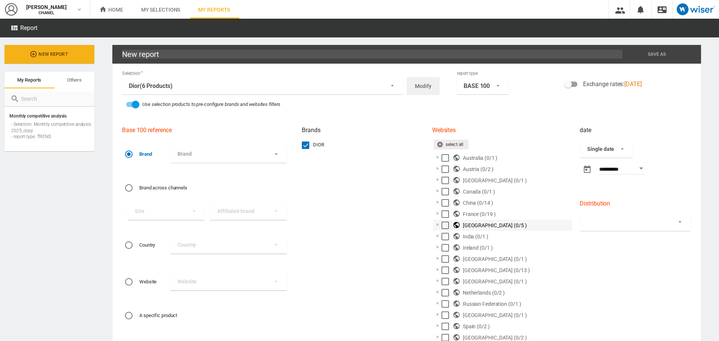
scroll to position [54, 0]
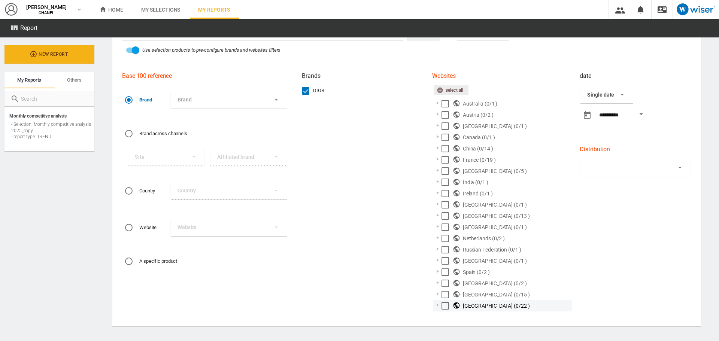
click at [443, 306] on div "Select" at bounding box center [445, 305] width 7 height 7
click at [243, 107] on md-select "Brand DIOR" at bounding box center [229, 99] width 116 height 17
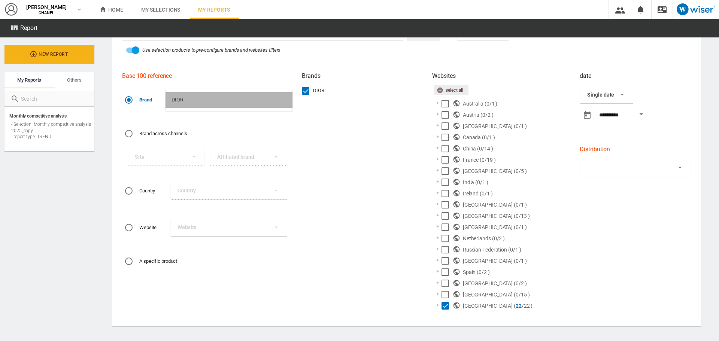
click at [237, 102] on md-option "DIOR" at bounding box center [229, 100] width 127 height 16
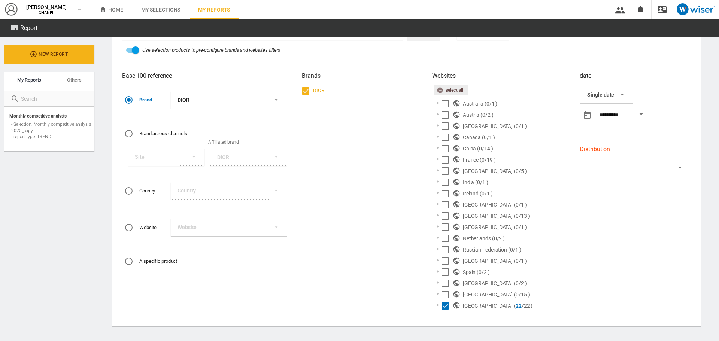
scroll to position [0, 0]
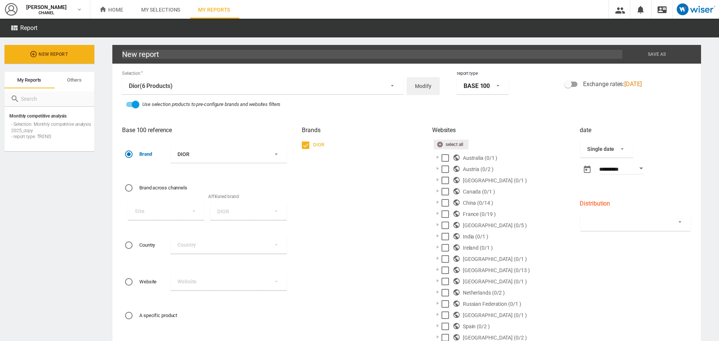
click at [474, 85] on div "BASE 100" at bounding box center [477, 85] width 26 height 7
click at [471, 118] on md-option "TREND" at bounding box center [481, 118] width 64 height 16
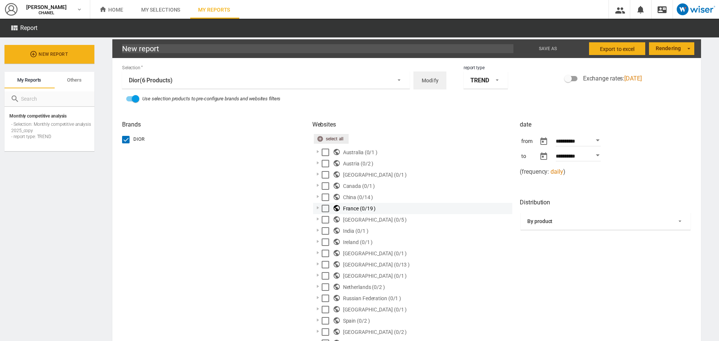
scroll to position [5, 0]
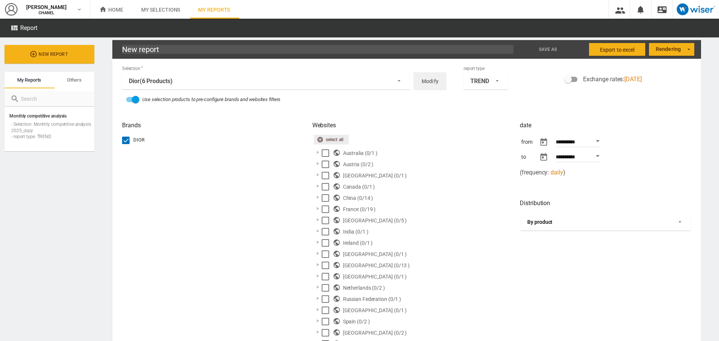
click at [534, 222] on div "By product" at bounding box center [539, 222] width 25 height 6
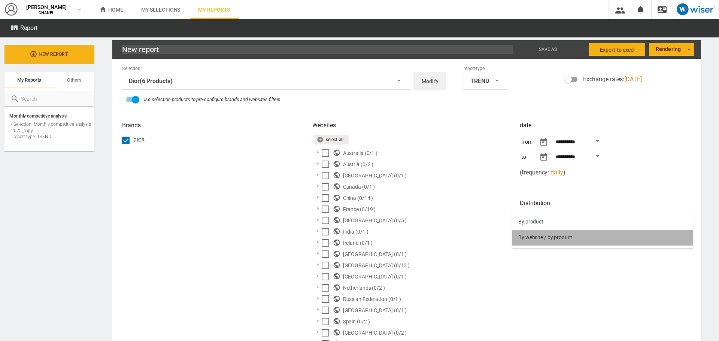
click at [538, 233] on md-option "By website / by product" at bounding box center [602, 238] width 181 height 16
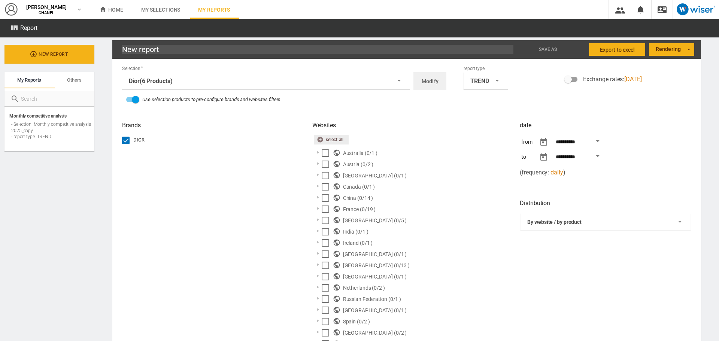
click at [557, 143] on body "In order to access Insight, please log out and log in again OK NEW elsa bertiau…" at bounding box center [359, 170] width 719 height 341
click at [595, 144] on button "Open calendar" at bounding box center [597, 140] width 13 height 13
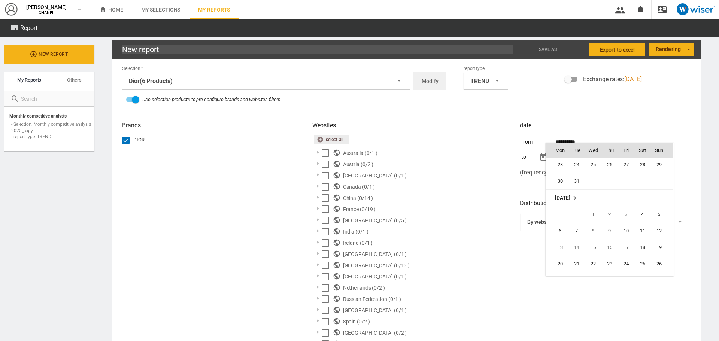
scroll to position [172633, 0]
click at [595, 220] on span "1" at bounding box center [593, 223] width 15 height 15
type input "**********"
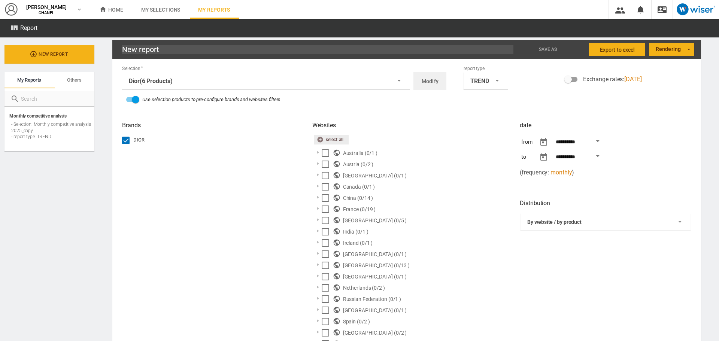
click at [558, 172] on span "monthly" at bounding box center [560, 172] width 21 height 7
click at [611, 54] on span "Export to Excel" at bounding box center [617, 49] width 35 height 13
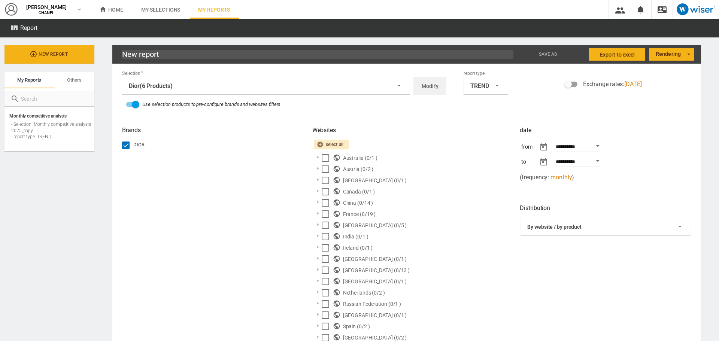
click at [415, 87] on button "Modify" at bounding box center [429, 86] width 33 height 18
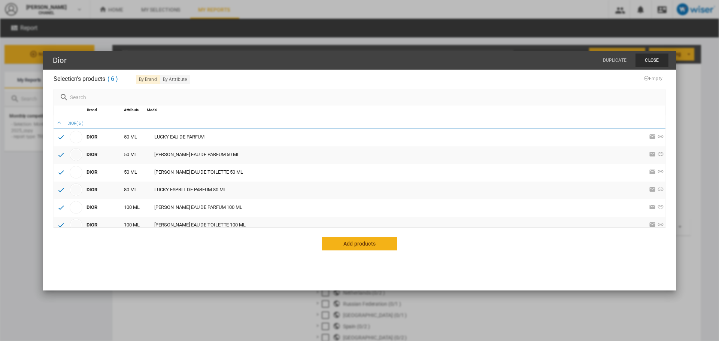
click at [361, 245] on span "Add products" at bounding box center [359, 243] width 44 height 13
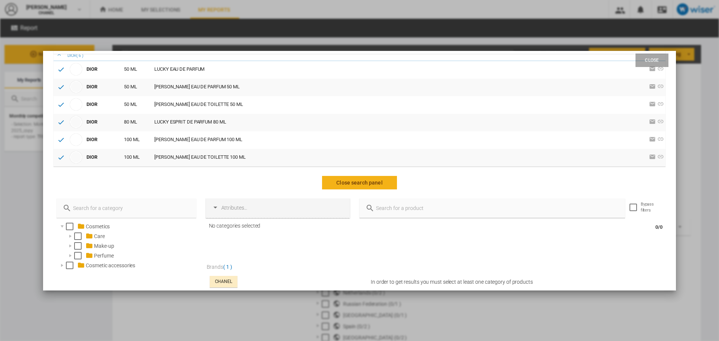
scroll to position [62, 0]
click at [400, 205] on input "Close Dior ..." at bounding box center [496, 207] width 245 height 10
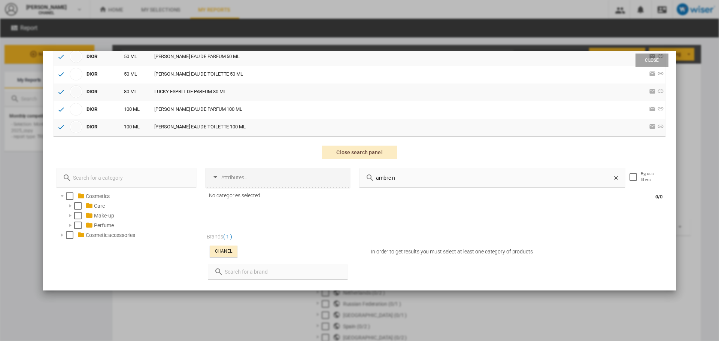
scroll to position [92, 0]
type input "a"
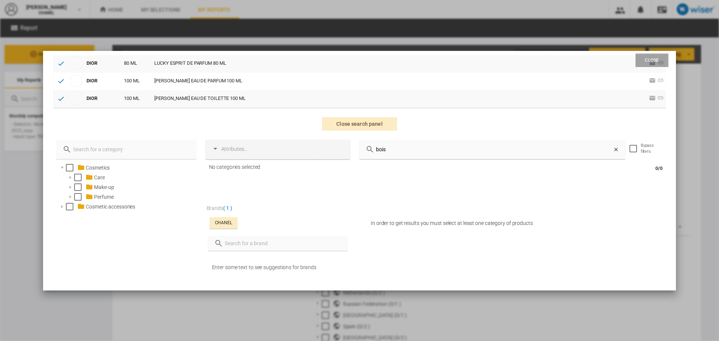
scroll to position [120, 0]
type input "bois"
click at [282, 243] on input "Close Dior ..." at bounding box center [282, 243] width 118 height 10
type input "dior"
click at [209, 267] on div "Close Dior ..." at bounding box center [211, 267] width 7 height 7
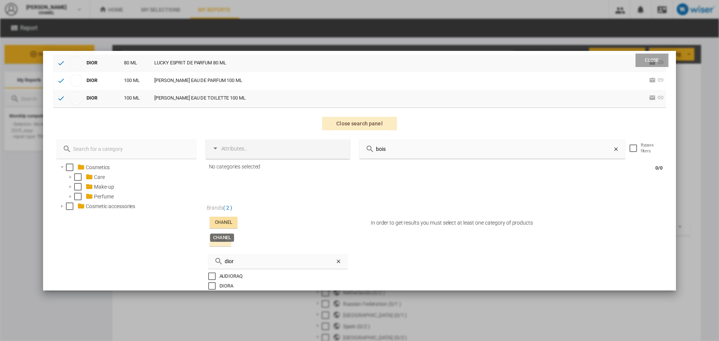
click at [217, 221] on div "CHANEL" at bounding box center [223, 222] width 17 height 6
click at [396, 151] on input "bois" at bounding box center [493, 149] width 239 height 10
click at [78, 197] on div "Select" at bounding box center [77, 196] width 7 height 7
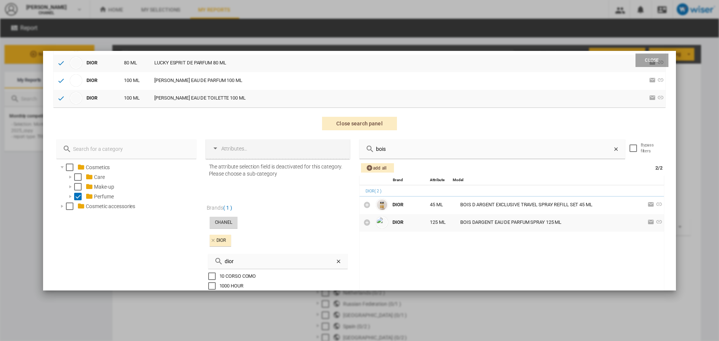
drag, startPoint x: 394, startPoint y: 152, endPoint x: 366, endPoint y: 152, distance: 28.5
click at [366, 152] on div "bois" at bounding box center [493, 148] width 266 height 19
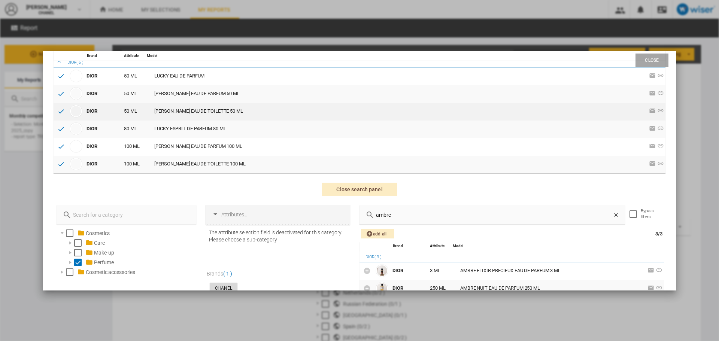
scroll to position [7, 0]
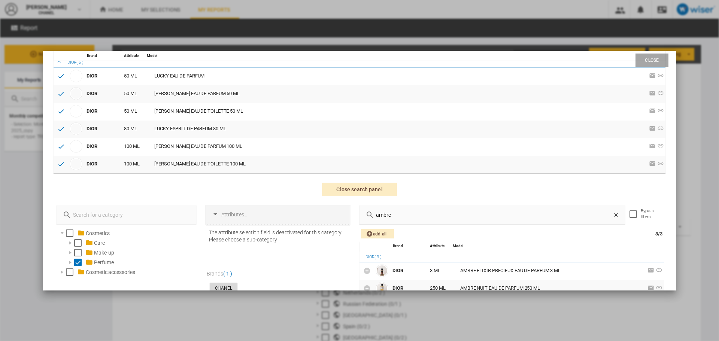
drag, startPoint x: 397, startPoint y: 221, endPoint x: 364, endPoint y: 216, distance: 34.1
click at [364, 216] on div "ambre" at bounding box center [493, 214] width 266 height 19
drag, startPoint x: 389, startPoint y: 215, endPoint x: 365, endPoint y: 218, distance: 24.9
click at [365, 218] on div "ambre" at bounding box center [493, 214] width 266 height 19
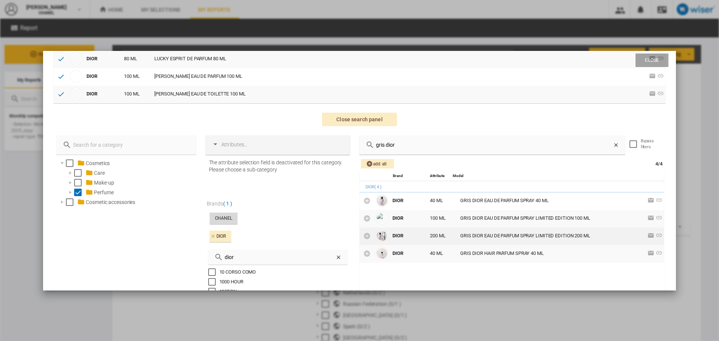
scroll to position [125, 0]
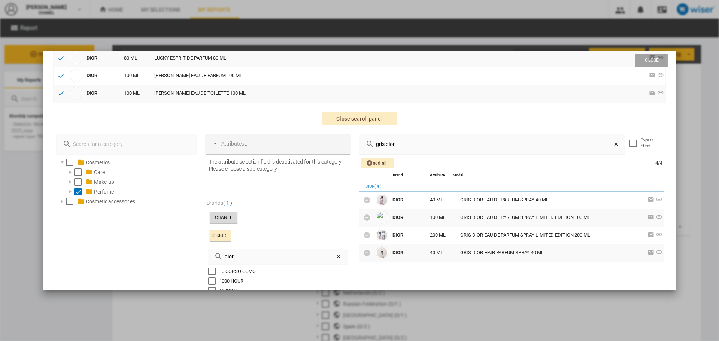
drag, startPoint x: 400, startPoint y: 151, endPoint x: 361, endPoint y: 151, distance: 38.6
click at [361, 151] on div "gris dior" at bounding box center [493, 143] width 266 height 19
drag, startPoint x: 395, startPoint y: 146, endPoint x: 344, endPoint y: 154, distance: 51.4
click at [344, 154] on div "Cosmetics Care Make-up Perfume Cosmetic accessories" at bounding box center [359, 246] width 621 height 225
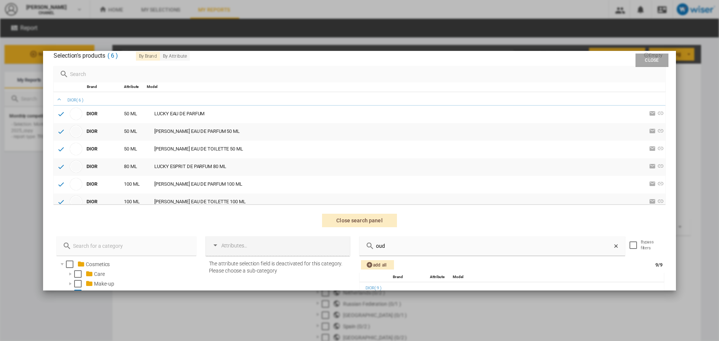
scroll to position [0, 0]
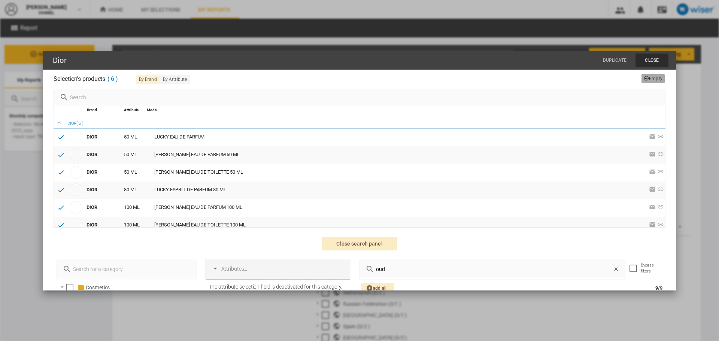
click at [650, 76] on span "Empty" at bounding box center [653, 78] width 19 height 5
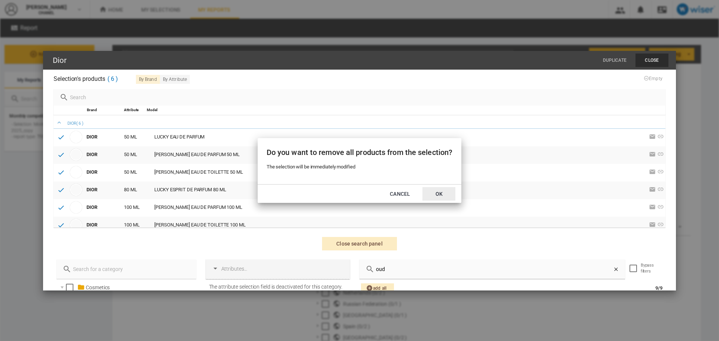
click at [437, 189] on button "OK" at bounding box center [438, 193] width 33 height 13
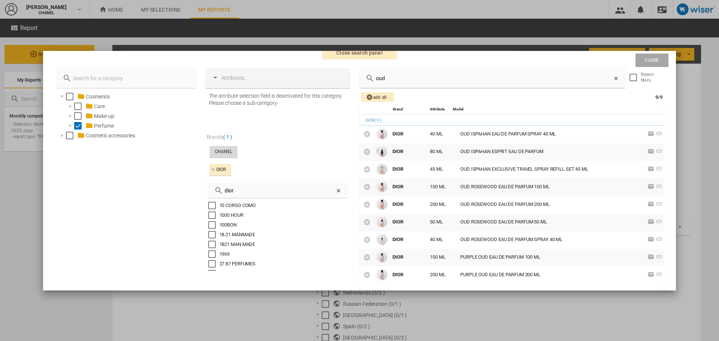
scroll to position [200, 0]
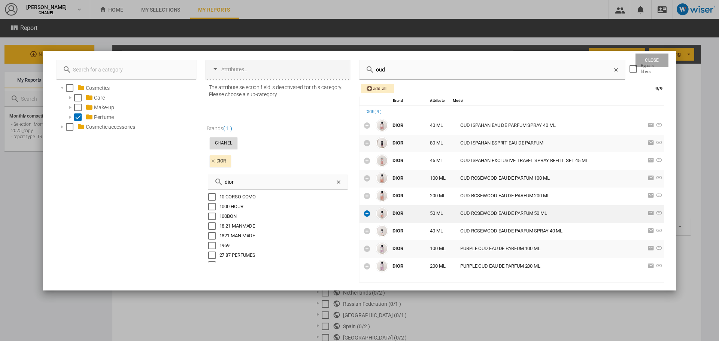
click at [367, 213] on icon "Close Dior ..." at bounding box center [366, 213] width 7 height 7
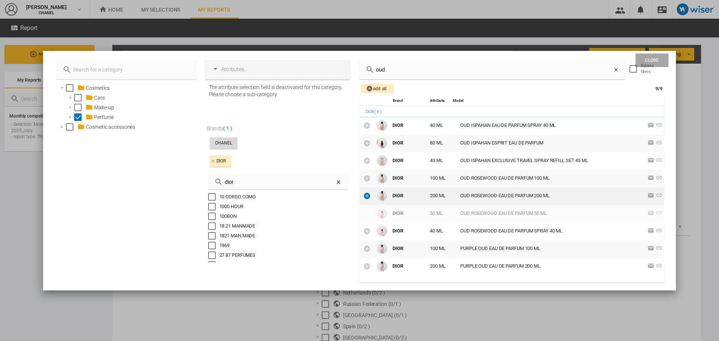
click at [364, 197] on icon "Close Dior ..." at bounding box center [366, 195] width 7 height 7
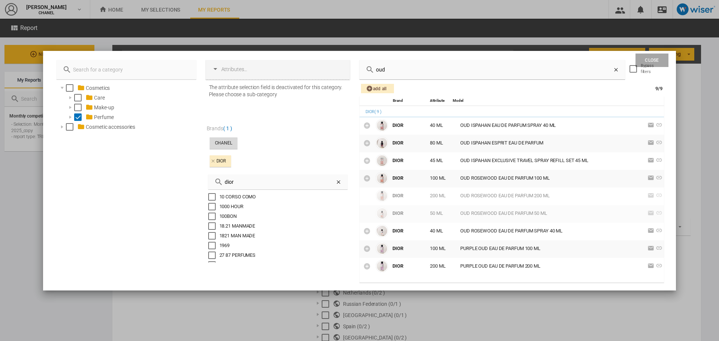
click at [364, 197] on div "DIOR ( 9 ) DIOR 40 ML OUD ISPAHAN EAU DE PARFUM SPRAY 40 ML 1 variations 1 vari…" at bounding box center [512, 191] width 304 height 170
click at [367, 180] on icon "Close Dior ..." at bounding box center [366, 178] width 7 height 7
drag, startPoint x: 388, startPoint y: 76, endPoint x: 369, endPoint y: 73, distance: 18.5
click at [369, 73] on div "oud" at bounding box center [493, 69] width 266 height 19
click at [379, 70] on input "oud" at bounding box center [493, 69] width 239 height 10
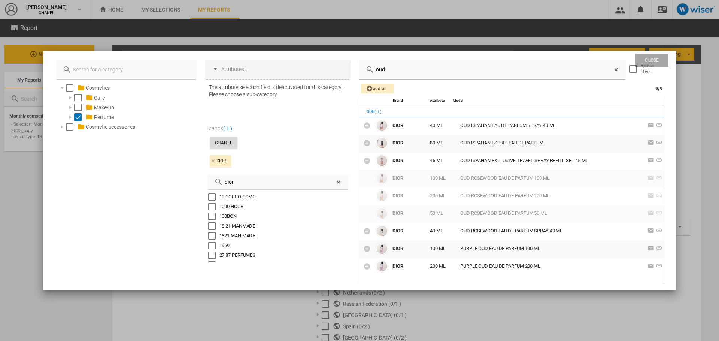
click at [379, 70] on input "oud" at bounding box center [493, 69] width 239 height 10
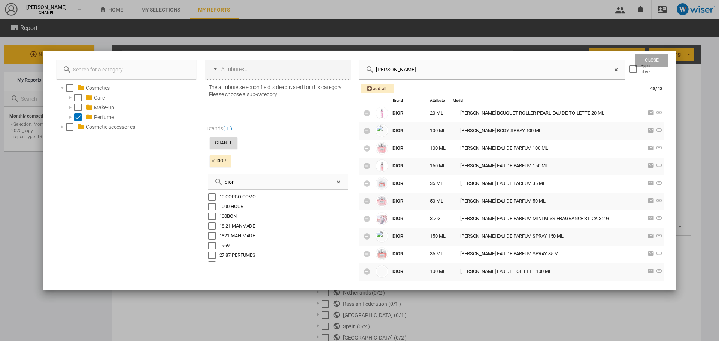
scroll to position [186, 0]
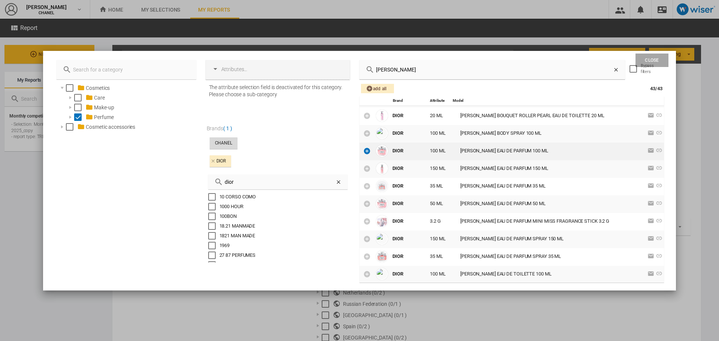
type input "miss dior"
click at [364, 152] on icon "Close Dior ..." at bounding box center [366, 150] width 7 height 7
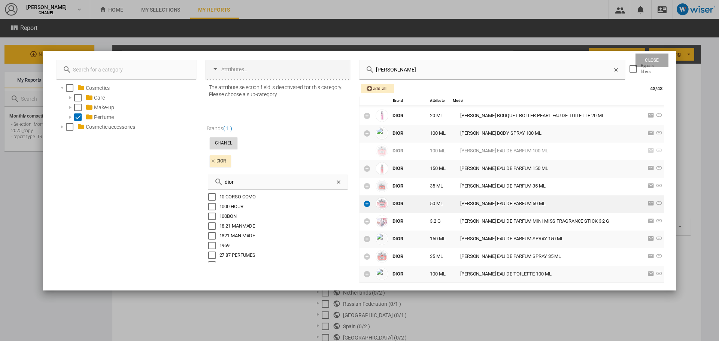
click at [364, 205] on icon "Close Dior ..." at bounding box center [366, 203] width 7 height 7
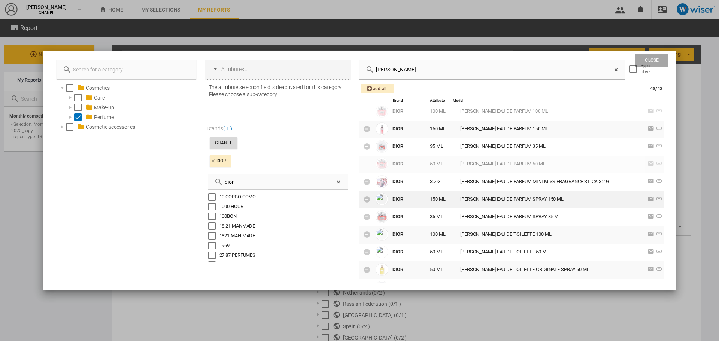
scroll to position [226, 0]
click at [364, 234] on icon "Close Dior ..." at bounding box center [366, 233] width 7 height 7
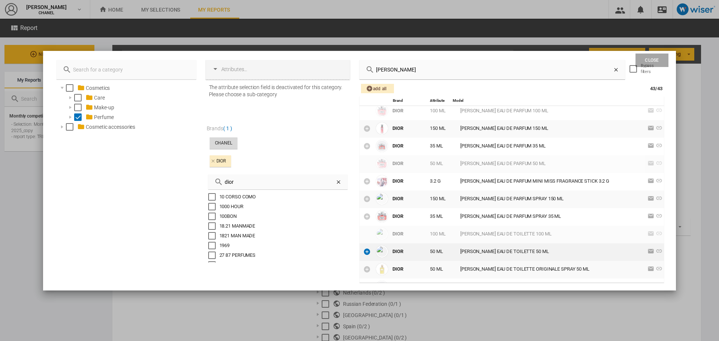
click at [365, 251] on icon "Close Dior ..." at bounding box center [366, 251] width 7 height 7
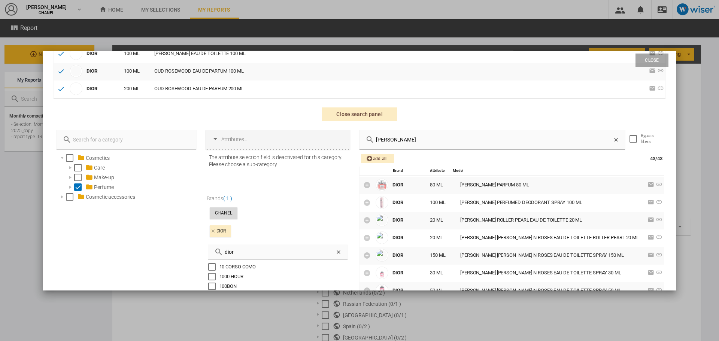
scroll to position [200, 0]
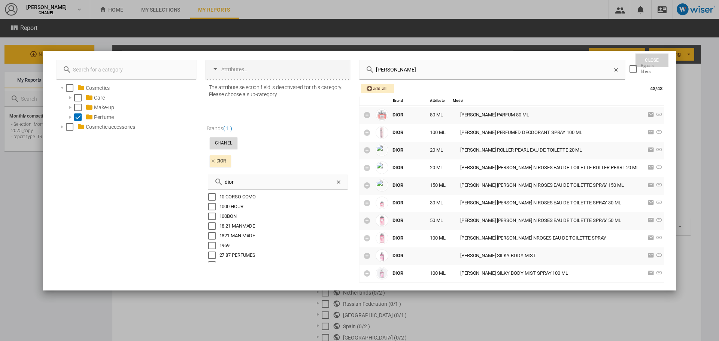
click at [646, 60] on button "Close" at bounding box center [651, 60] width 33 height 13
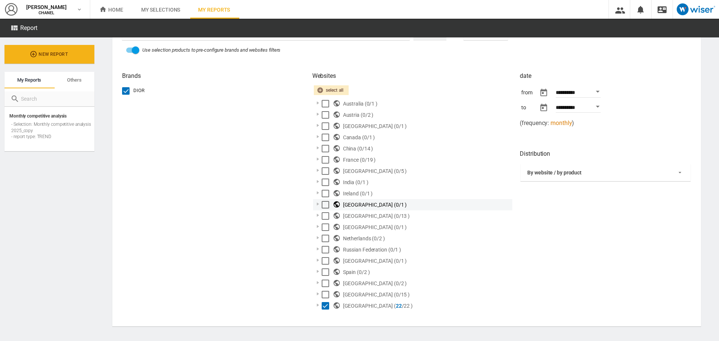
scroll to position [0, 0]
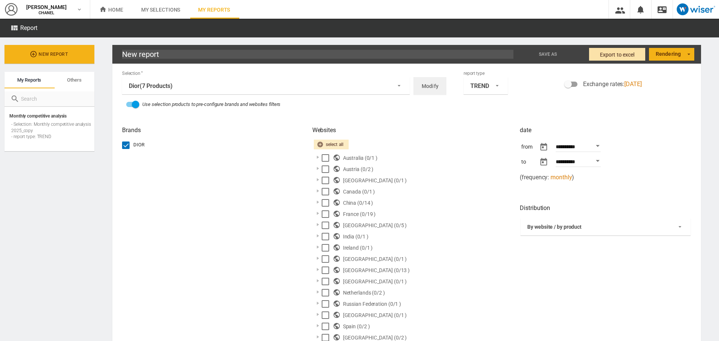
click at [618, 54] on span "Export to Excel" at bounding box center [617, 54] width 35 height 13
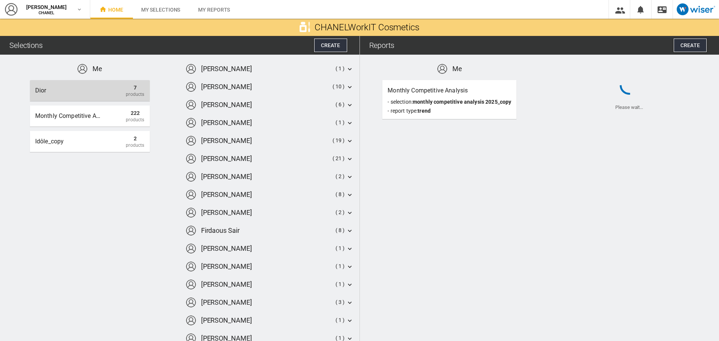
click at [79, 95] on div "Dior" at bounding box center [68, 90] width 67 height 13
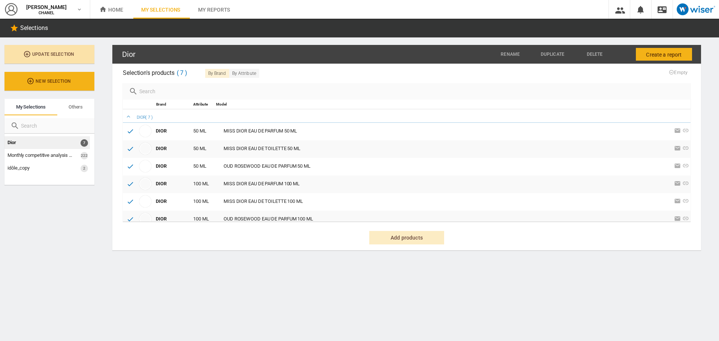
click at [58, 55] on span "Update Selection" at bounding box center [49, 54] width 61 height 5
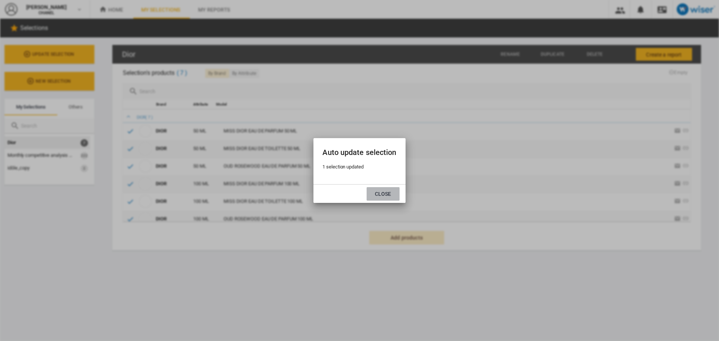
click at [385, 196] on button "Close" at bounding box center [383, 193] width 33 height 13
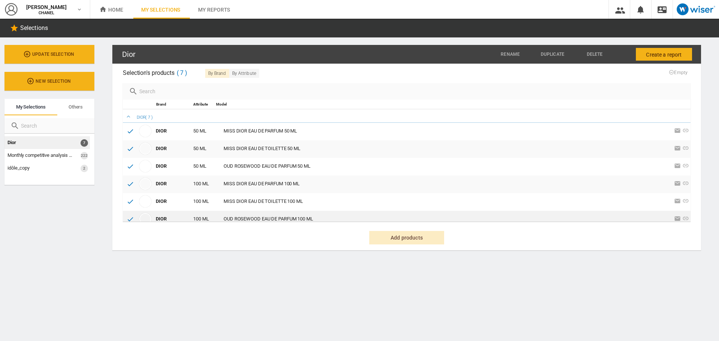
scroll to position [24, 0]
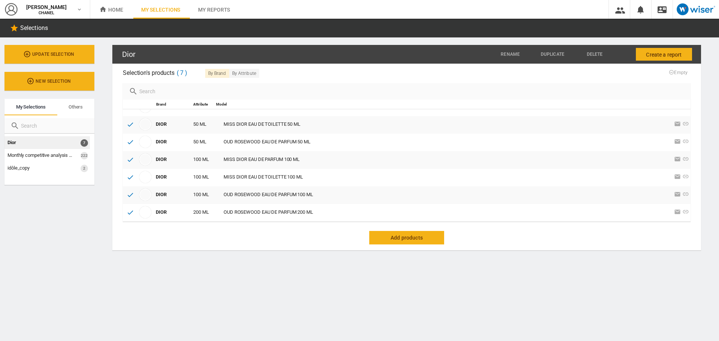
click at [398, 234] on span "Add products" at bounding box center [407, 237] width 44 height 13
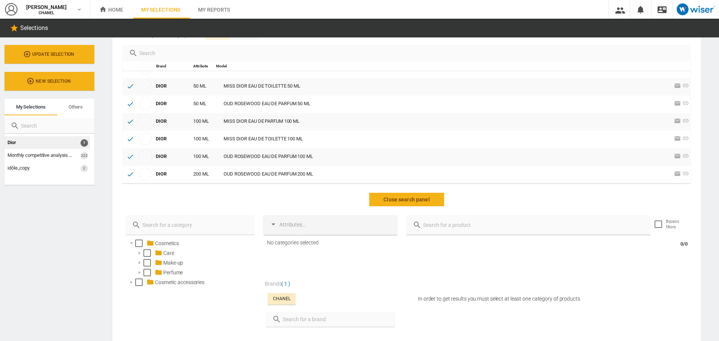
scroll to position [0, 0]
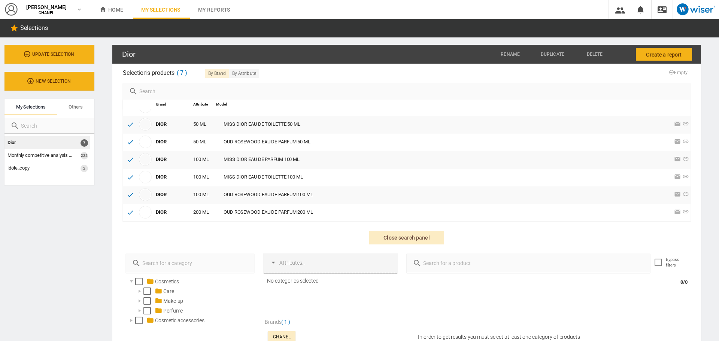
drag, startPoint x: 666, startPoint y: 71, endPoint x: 607, endPoint y: 81, distance: 60.1
click at [607, 81] on div "Selection's products 7 By brand By Attribute Empty adding products... Brand Att…" at bounding box center [406, 145] width 577 height 158
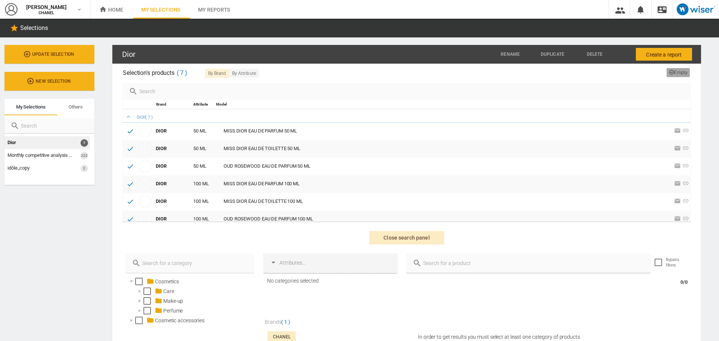
click at [676, 74] on span "Empty" at bounding box center [678, 72] width 19 height 5
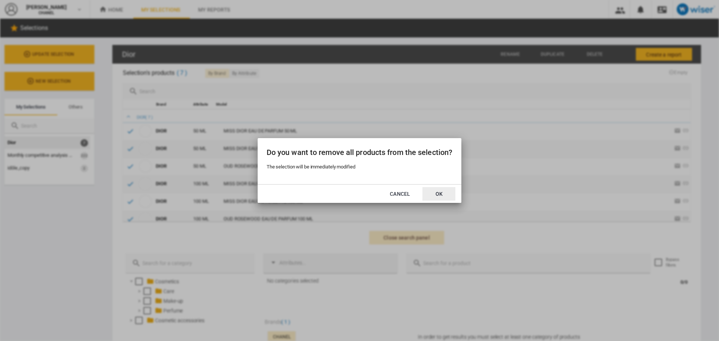
click at [440, 199] on button "OK" at bounding box center [438, 193] width 33 height 13
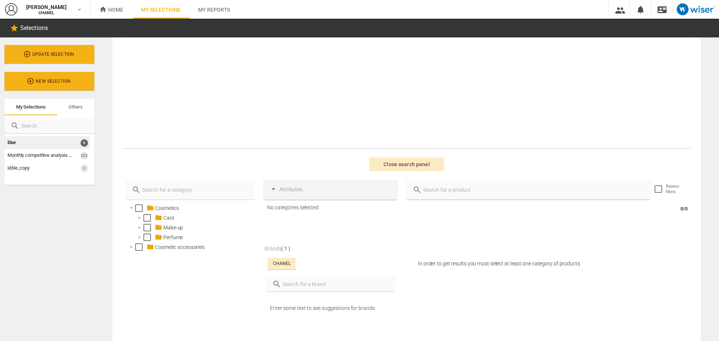
scroll to position [75, 0]
click at [294, 277] on div at bounding box center [330, 283] width 128 height 15
click at [298, 286] on input "text" at bounding box center [334, 283] width 107 height 10
type input "dior"
click at [269, 307] on div at bounding box center [269, 307] width 7 height 7
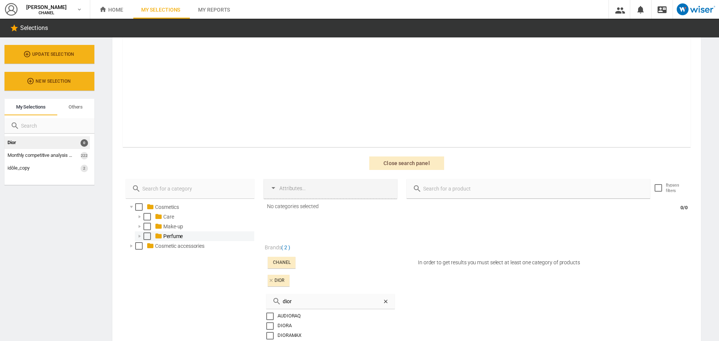
click at [138, 235] on div at bounding box center [139, 236] width 7 height 7
click at [153, 258] on div "Select" at bounding box center [155, 255] width 7 height 7
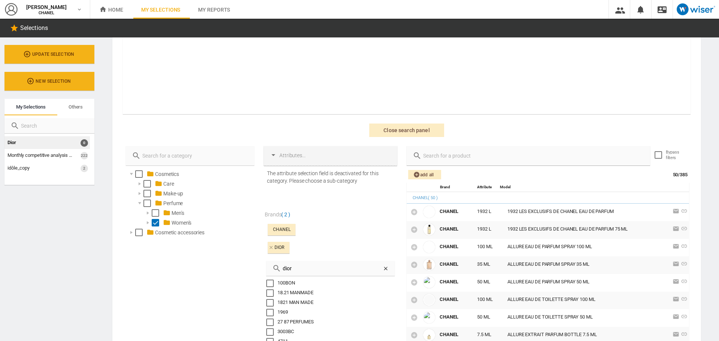
scroll to position [108, 0]
click at [149, 222] on div at bounding box center [147, 222] width 7 height 7
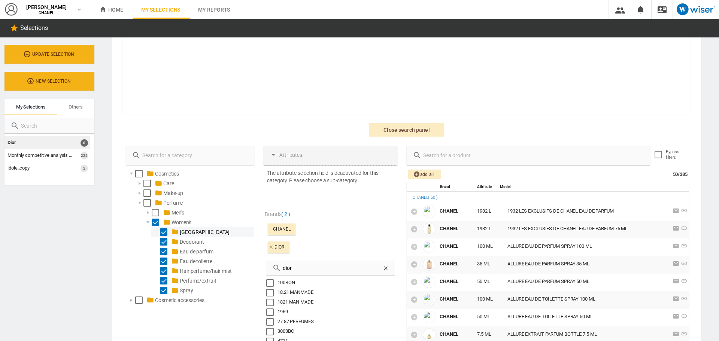
click at [160, 233] on div at bounding box center [155, 231] width 7 height 7
click at [162, 242] on div "Select" at bounding box center [163, 241] width 7 height 7
click at [164, 233] on div "Select" at bounding box center [163, 231] width 7 height 7
click at [166, 250] on div "Select" at bounding box center [163, 251] width 7 height 7
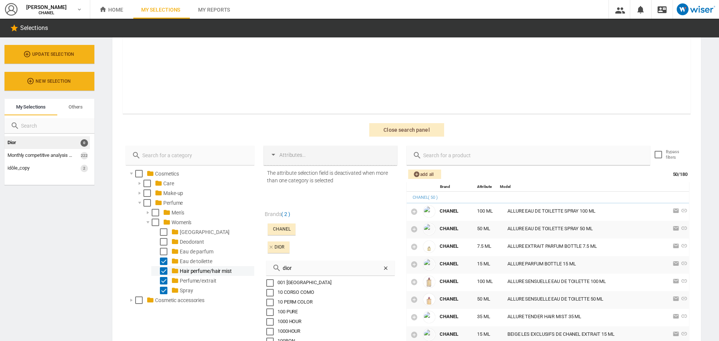
click at [166, 271] on div "Select" at bounding box center [163, 270] width 7 height 7
click at [164, 279] on div "Select" at bounding box center [163, 280] width 7 height 7
click at [163, 288] on div "Select" at bounding box center [163, 290] width 7 height 7
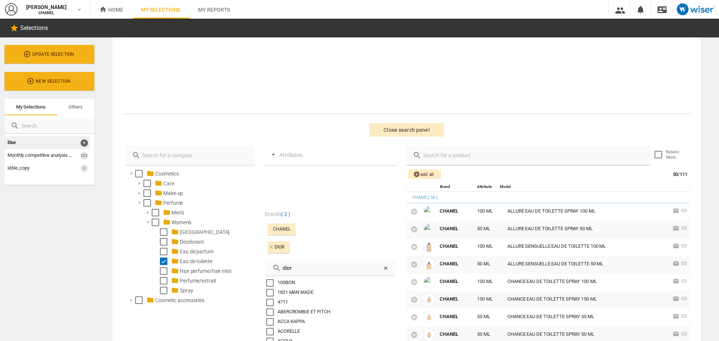
scroll to position [110, 0]
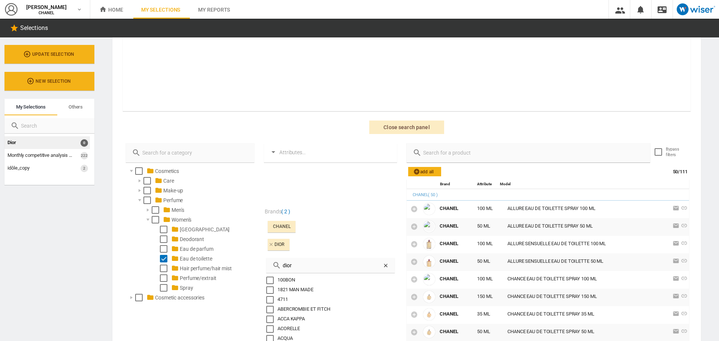
click at [418, 172] on span "Add all" at bounding box center [425, 171] width 24 height 9
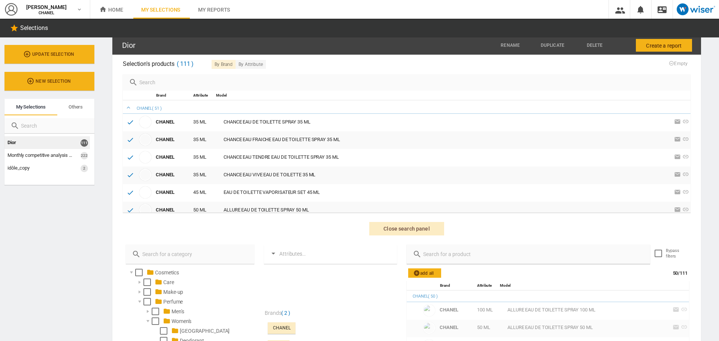
scroll to position [1, 0]
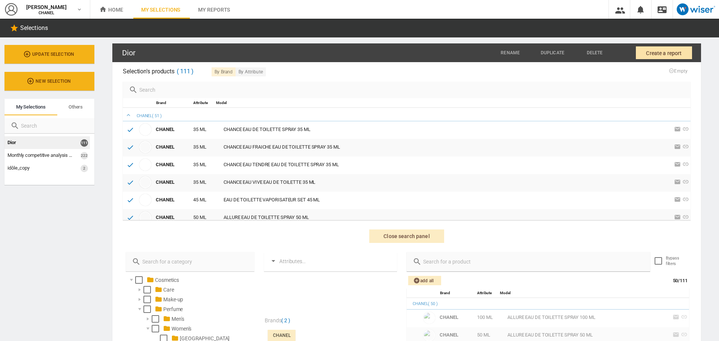
click at [646, 55] on span "Create a report" at bounding box center [664, 52] width 36 height 13
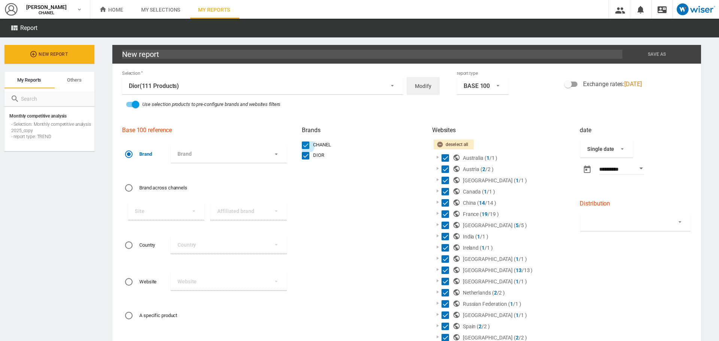
click at [302, 143] on div "CHANEL" at bounding box center [305, 145] width 7 height 7
click at [437, 145] on ng-md-icon "button" at bounding box center [441, 145] width 9 height 9
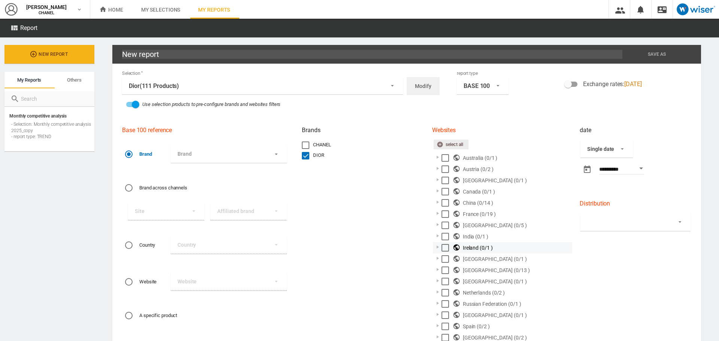
scroll to position [54, 0]
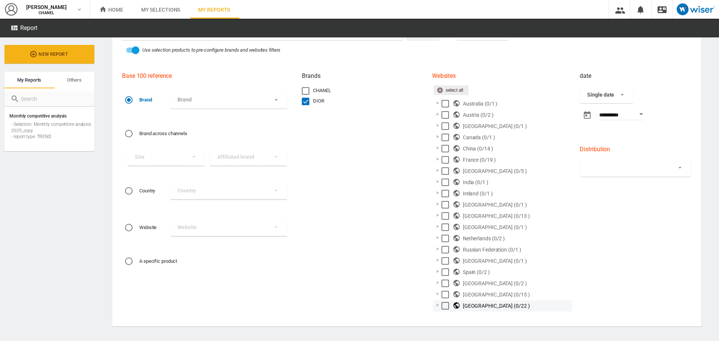
click at [434, 305] on div at bounding box center [437, 304] width 7 height 7
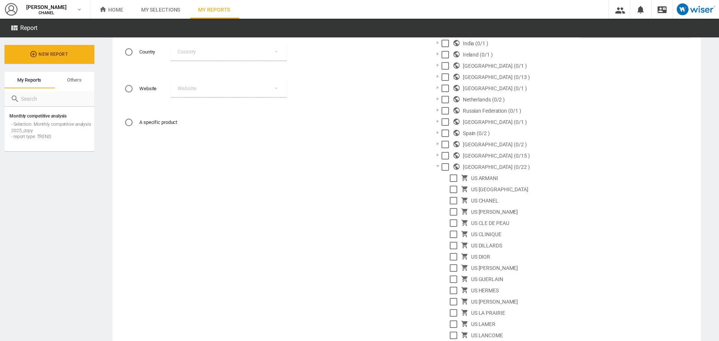
scroll to position [193, 0]
click at [450, 260] on div "Select" at bounding box center [453, 257] width 7 height 7
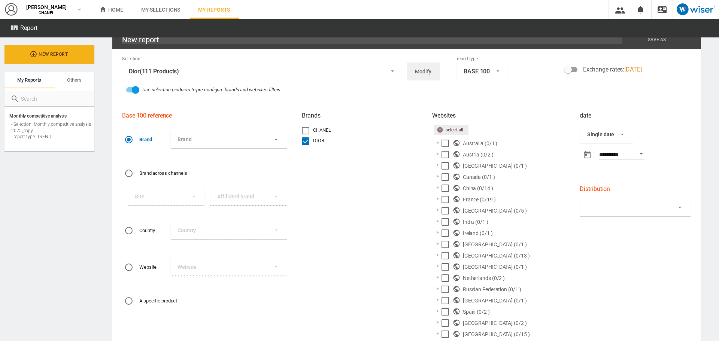
scroll to position [0, 0]
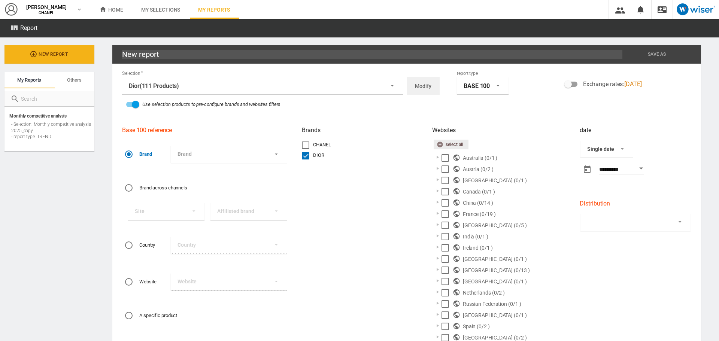
click at [483, 84] on div "BASE 100" at bounding box center [477, 85] width 26 height 7
click at [476, 115] on md-option "TREND" at bounding box center [481, 118] width 64 height 16
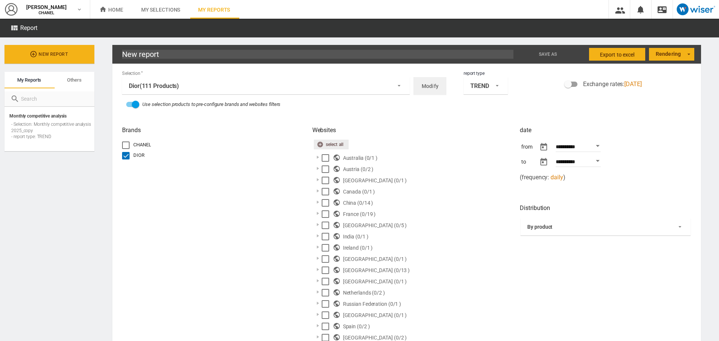
click at [599, 144] on button "Open calendar" at bounding box center [597, 145] width 13 height 13
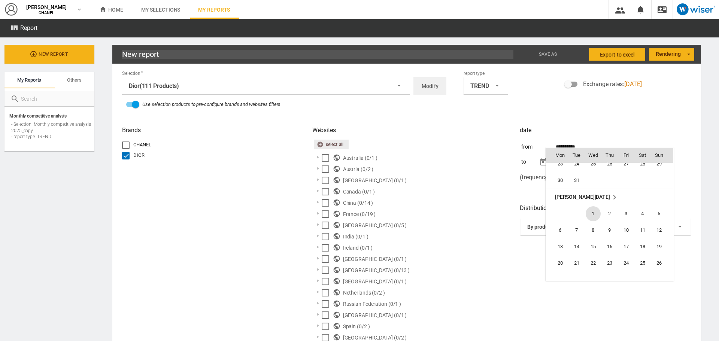
click at [591, 212] on span "1" at bounding box center [593, 213] width 15 height 15
type input "**********"
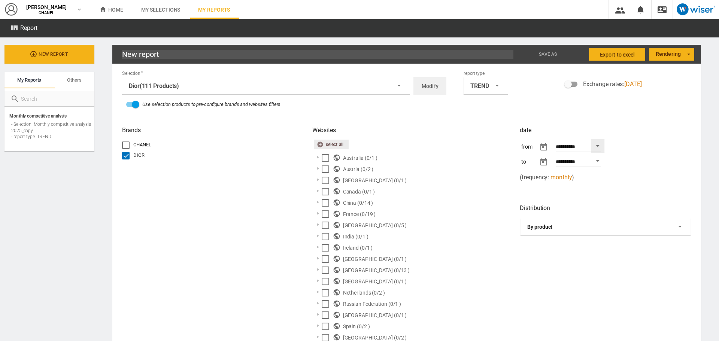
click at [577, 228] on span "By product" at bounding box center [599, 227] width 145 height 7
click at [561, 246] on md-option "By website / by product" at bounding box center [602, 243] width 181 height 16
click at [626, 51] on span "Export to Excel" at bounding box center [617, 54] width 35 height 13
